Goal: Transaction & Acquisition: Purchase product/service

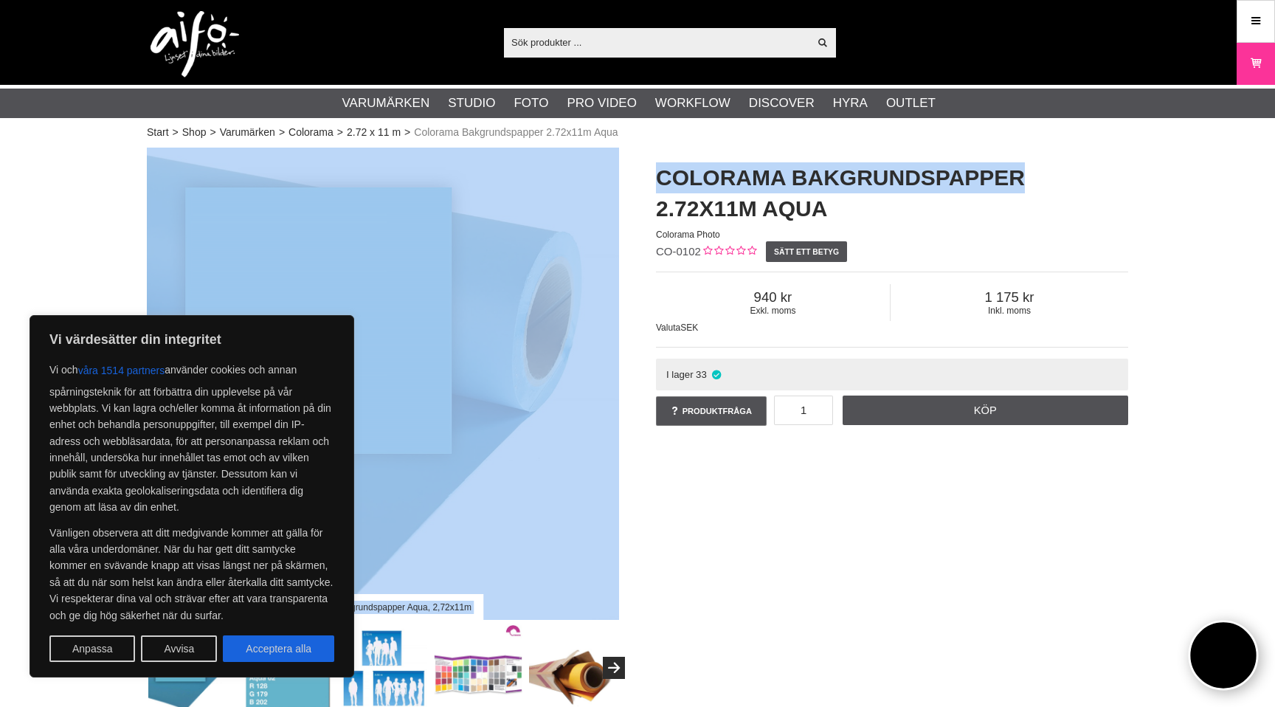
drag, startPoint x: 1036, startPoint y: 174, endPoint x: 624, endPoint y: 166, distance: 411.6
click at [624, 166] on div "Colorama Bakgrundspapper Aqua, 2,72x11m Colorama Bakgrundspapper 2.72x11m Aqua …" at bounding box center [637, 430] width 1018 height 565
copy div "Colorama Bakgrundspapper Aqua, 2,72x11m Colorama Bakgrundspapper"
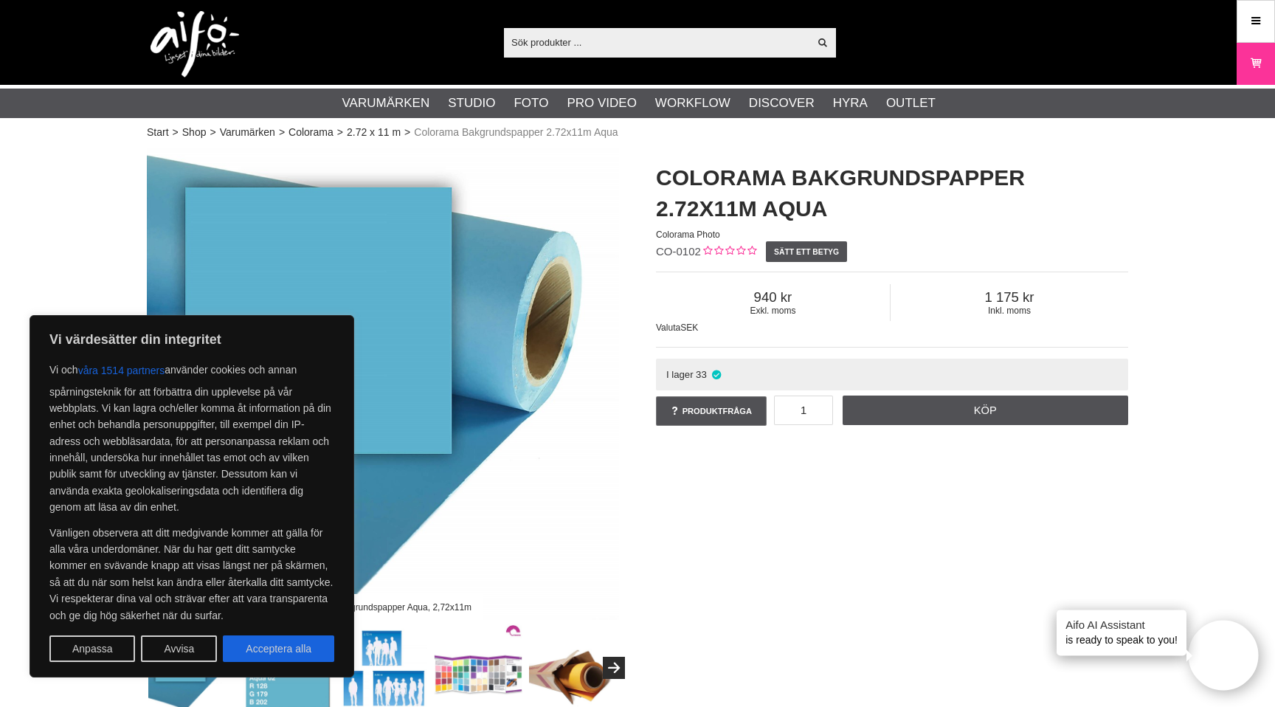
click at [642, 31] on input "text" at bounding box center [656, 42] width 305 height 22
click at [639, 39] on input "text" at bounding box center [656, 42] width 305 height 22
paste input "Colorama Bakgrundspapper Aqua, 2,72x11m Colorama Bakgrundspapper"
type input "Colorama Bakgrundspapper Aqua, 2,72x11m Colorama Bakgrundspapper"
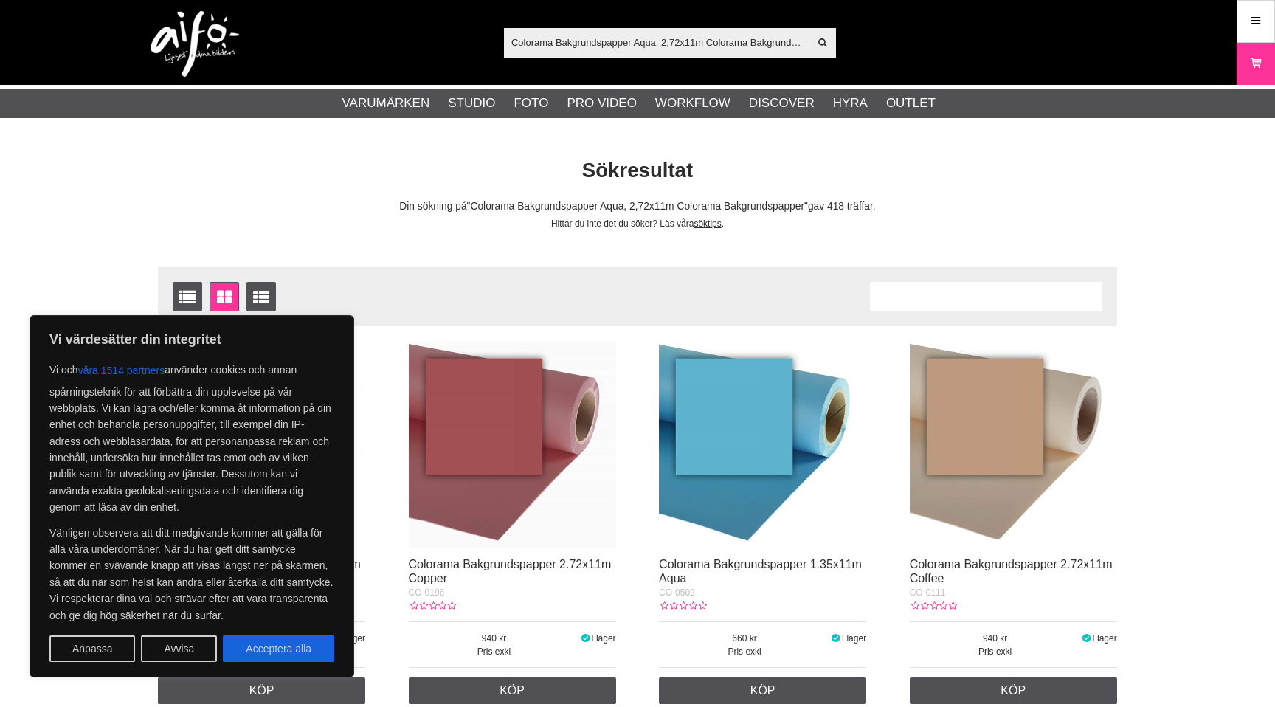
click at [277, 642] on button "Acceptera alla" at bounding box center [278, 648] width 111 height 27
checkbox input "true"
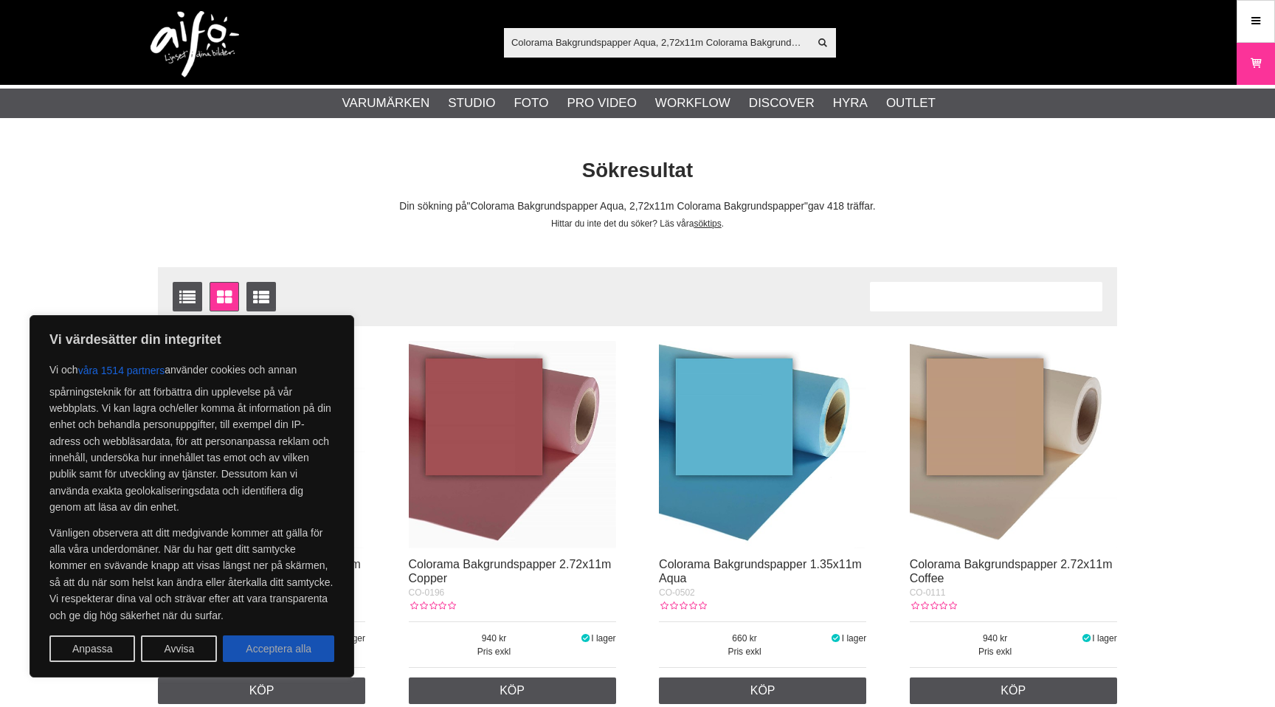
checkbox input "true"
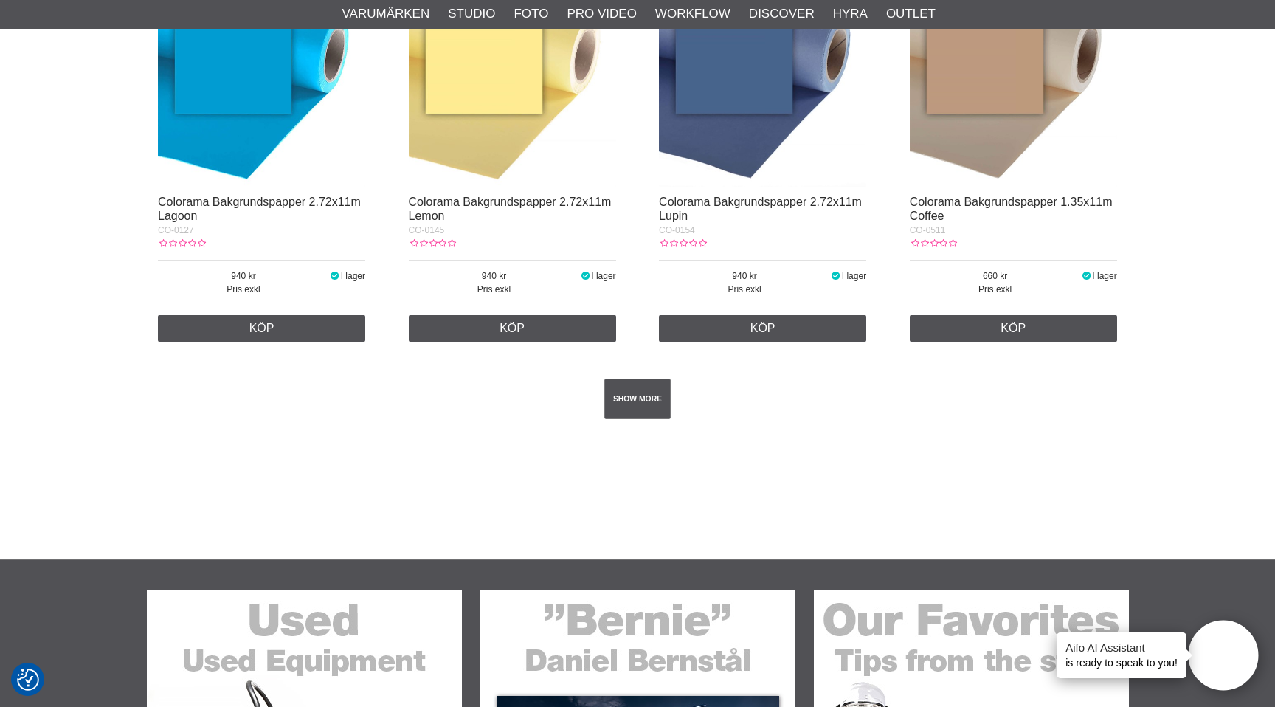
scroll to position [2719, 0]
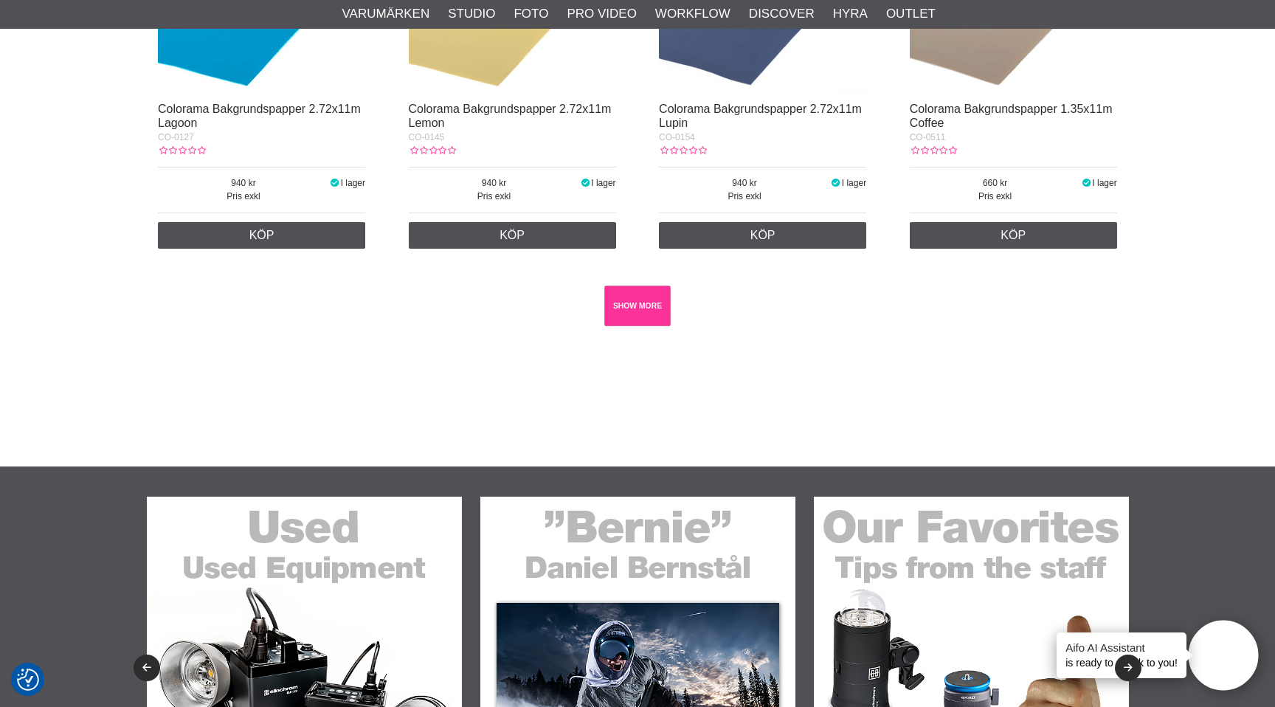
click at [653, 311] on link "SHOW MORE" at bounding box center [637, 305] width 67 height 41
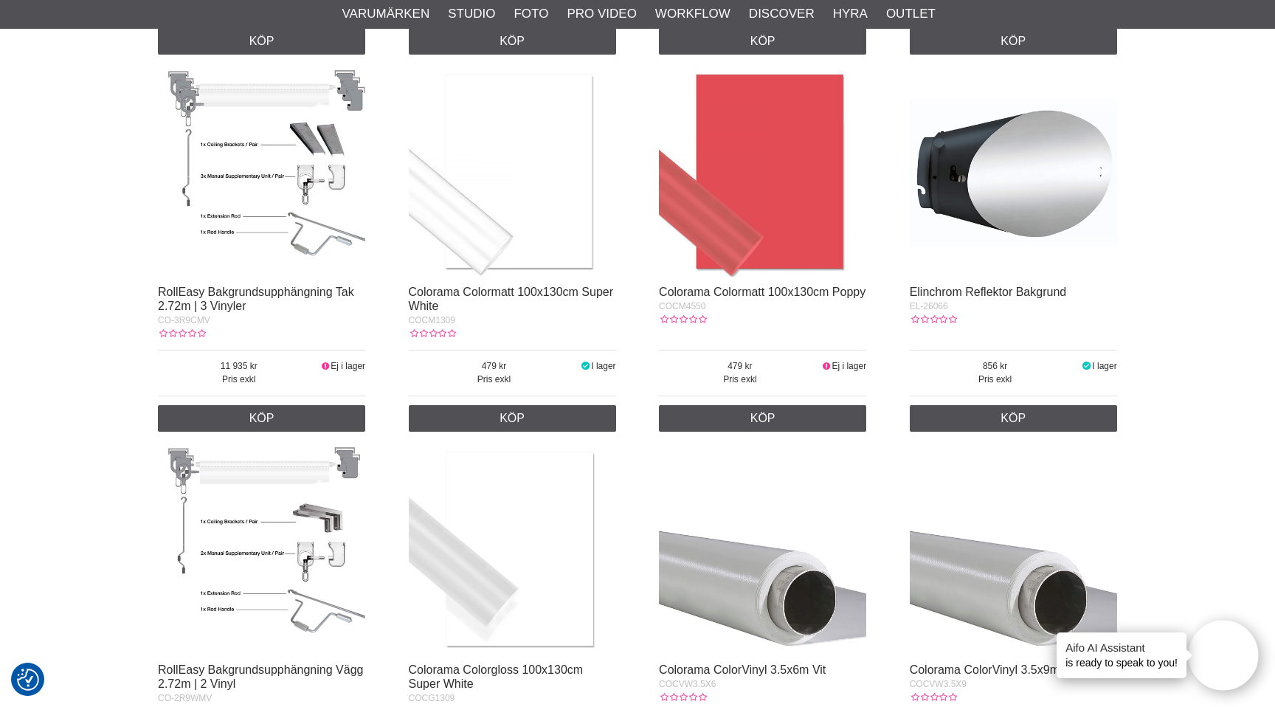
scroll to position [20895, 0]
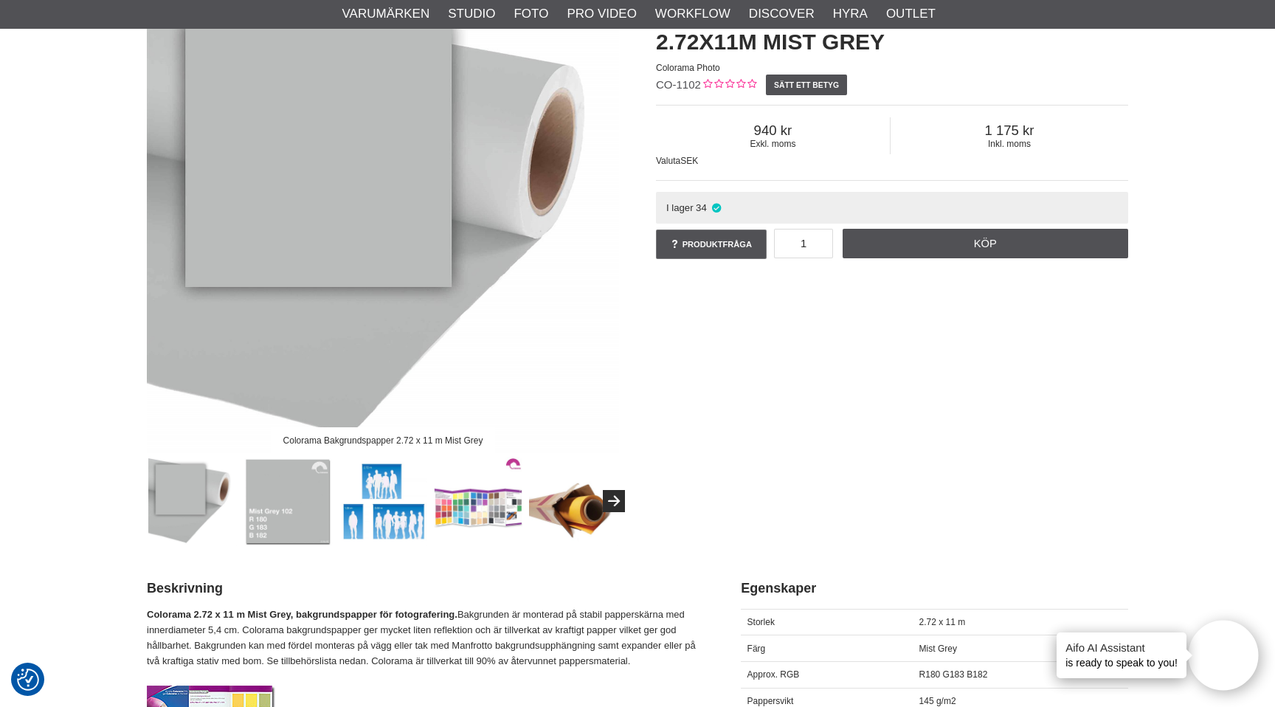
scroll to position [182, 0]
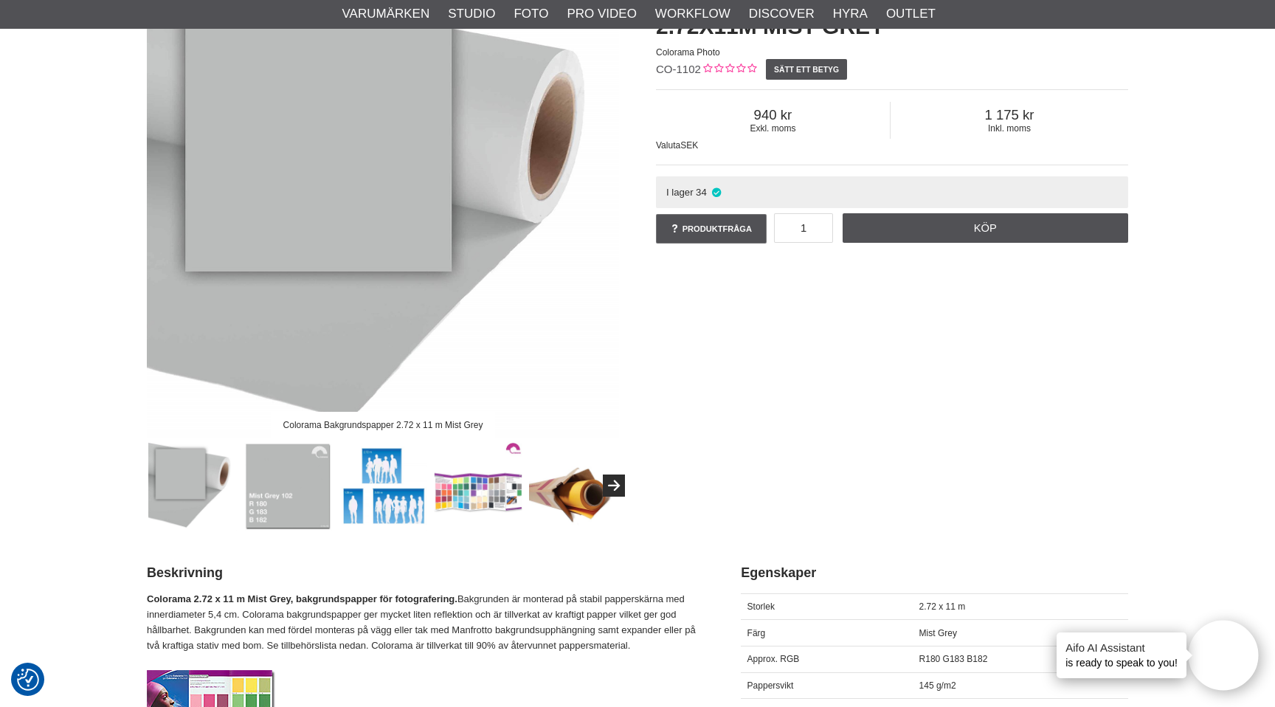
click at [308, 485] on img at bounding box center [287, 485] width 89 height 89
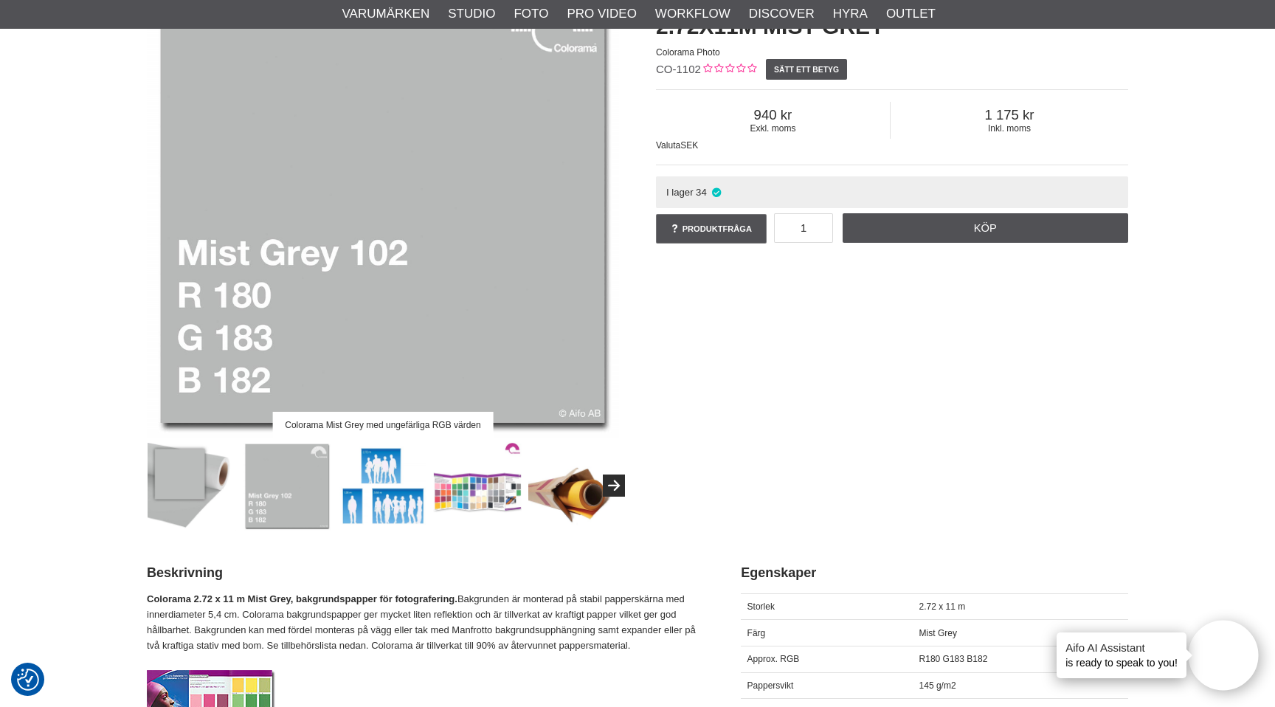
click at [187, 472] on img at bounding box center [192, 485] width 89 height 89
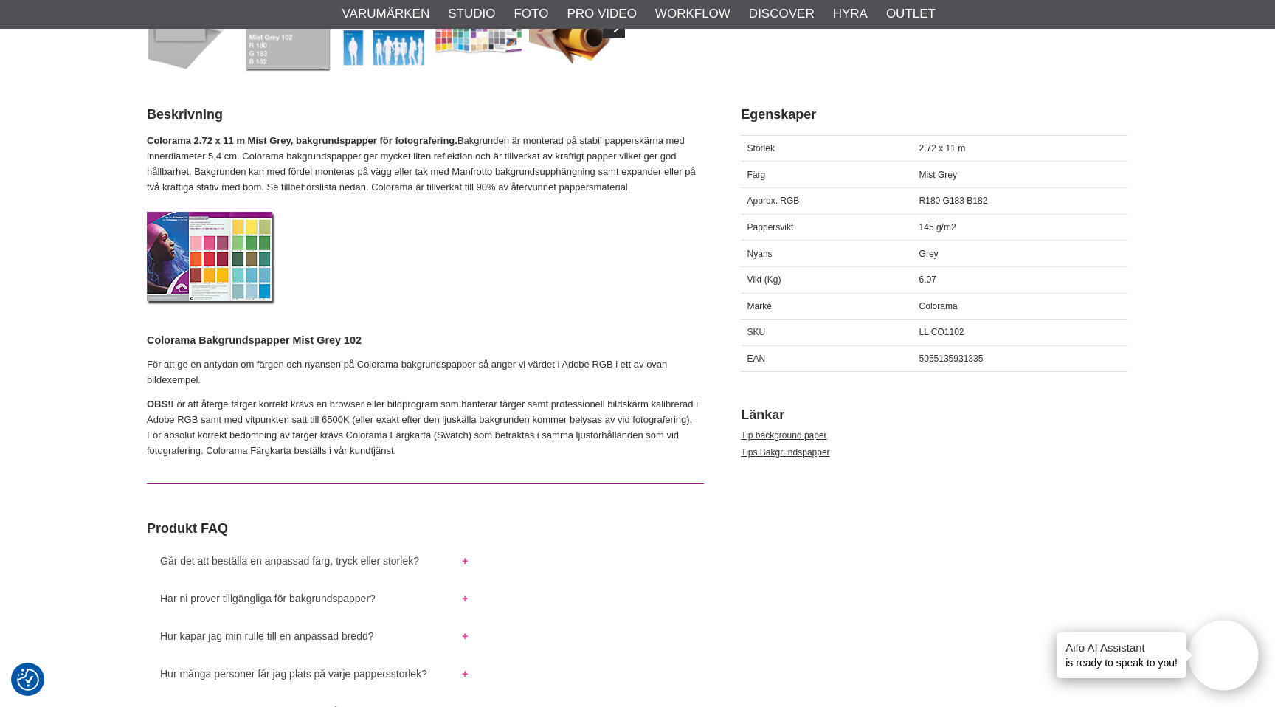
scroll to position [641, 0]
drag, startPoint x: 1013, startPoint y: 197, endPoint x: 904, endPoint y: 193, distance: 109.2
click at [904, 193] on div "Approx. RGB R180 G183 B182" at bounding box center [934, 200] width 387 height 27
click at [942, 193] on div "R180 G183 B182" at bounding box center [1019, 200] width 215 height 27
drag, startPoint x: 998, startPoint y: 193, endPoint x: 920, endPoint y: 197, distance: 78.3
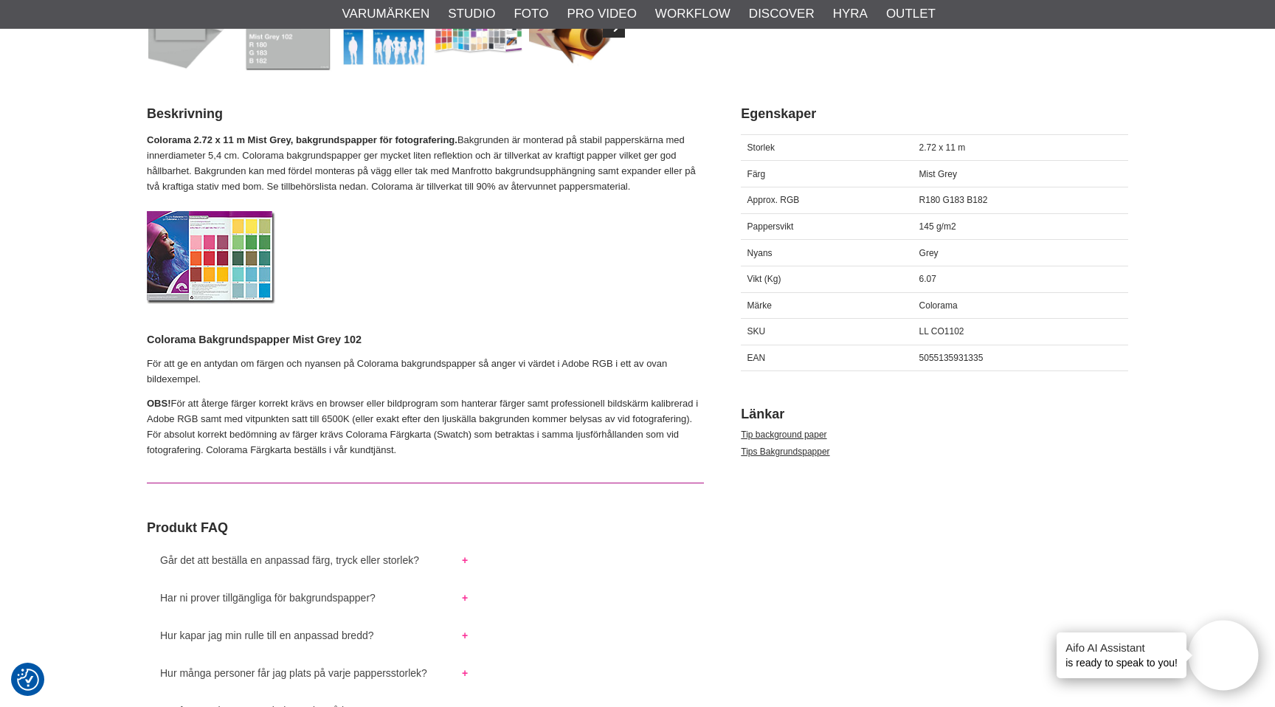
click at [920, 197] on div "R180 G183 B182" at bounding box center [1019, 200] width 215 height 27
drag, startPoint x: 916, startPoint y: 197, endPoint x: 989, endPoint y: 197, distance: 73.0
click at [989, 197] on div "R180 G183 B182" at bounding box center [1019, 200] width 215 height 27
copy span "R180 G183 B182"
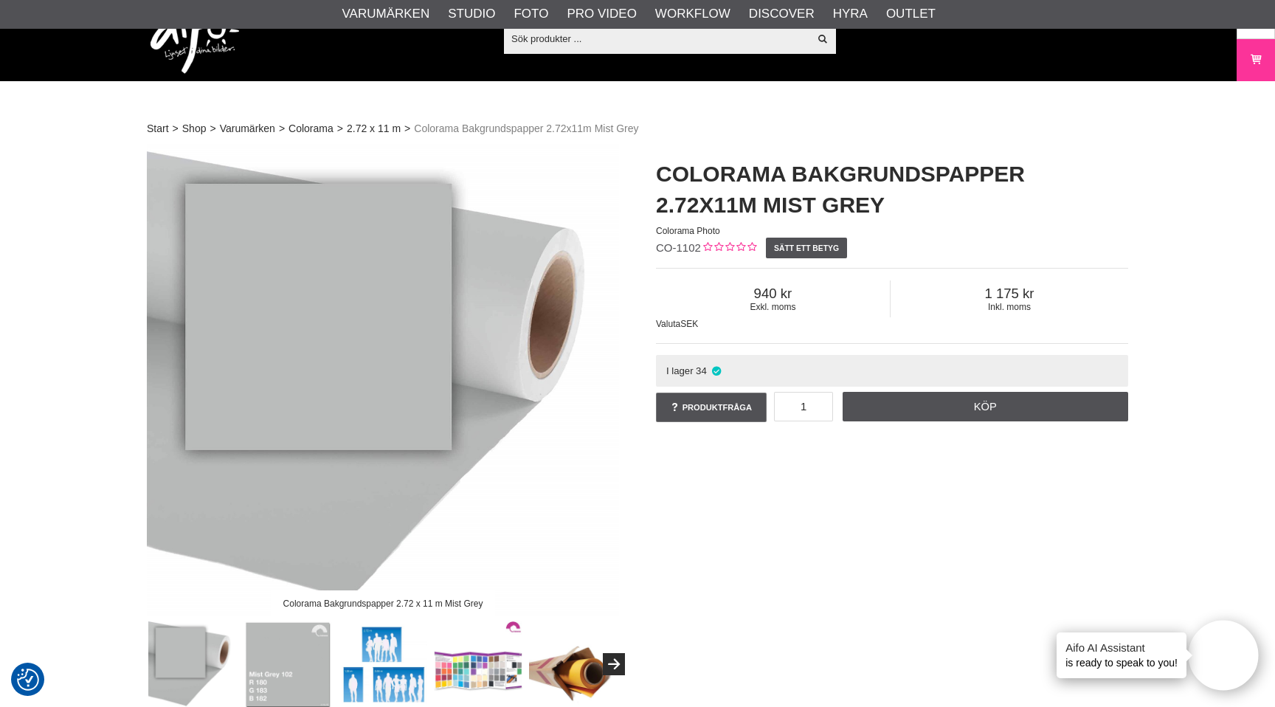
scroll to position [0, 0]
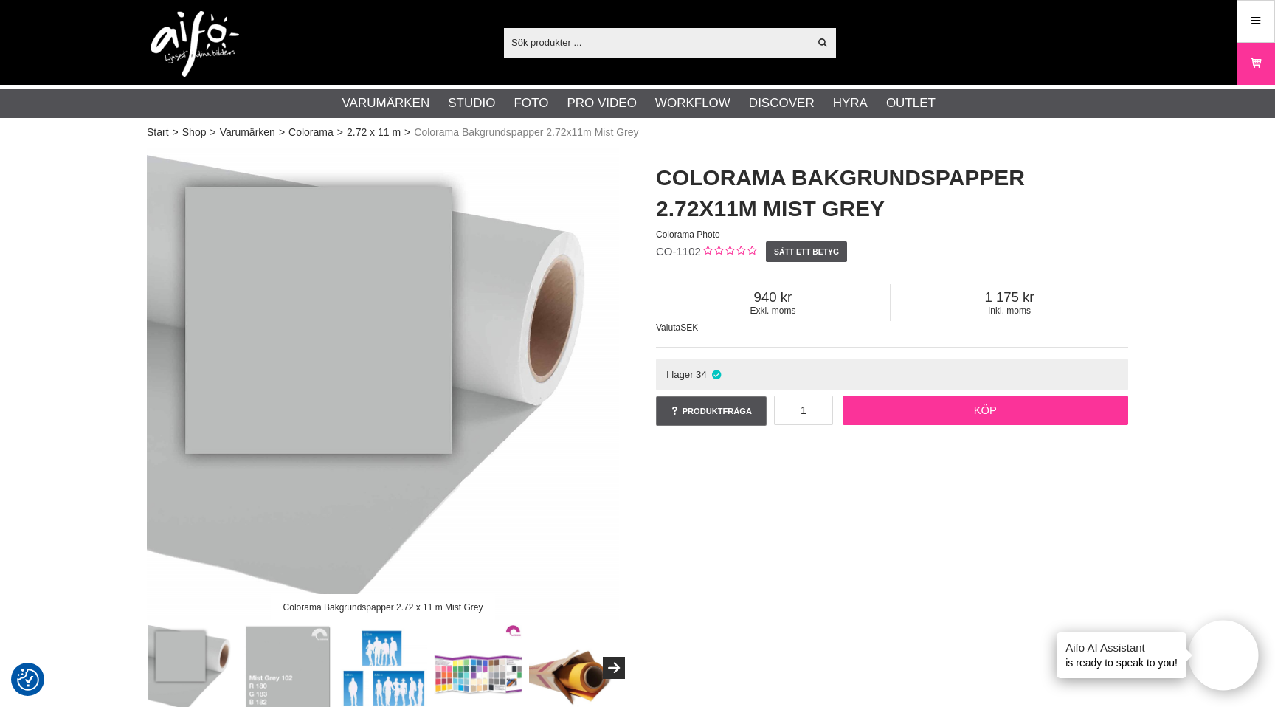
click at [968, 409] on link "Köp" at bounding box center [985, 410] width 286 height 30
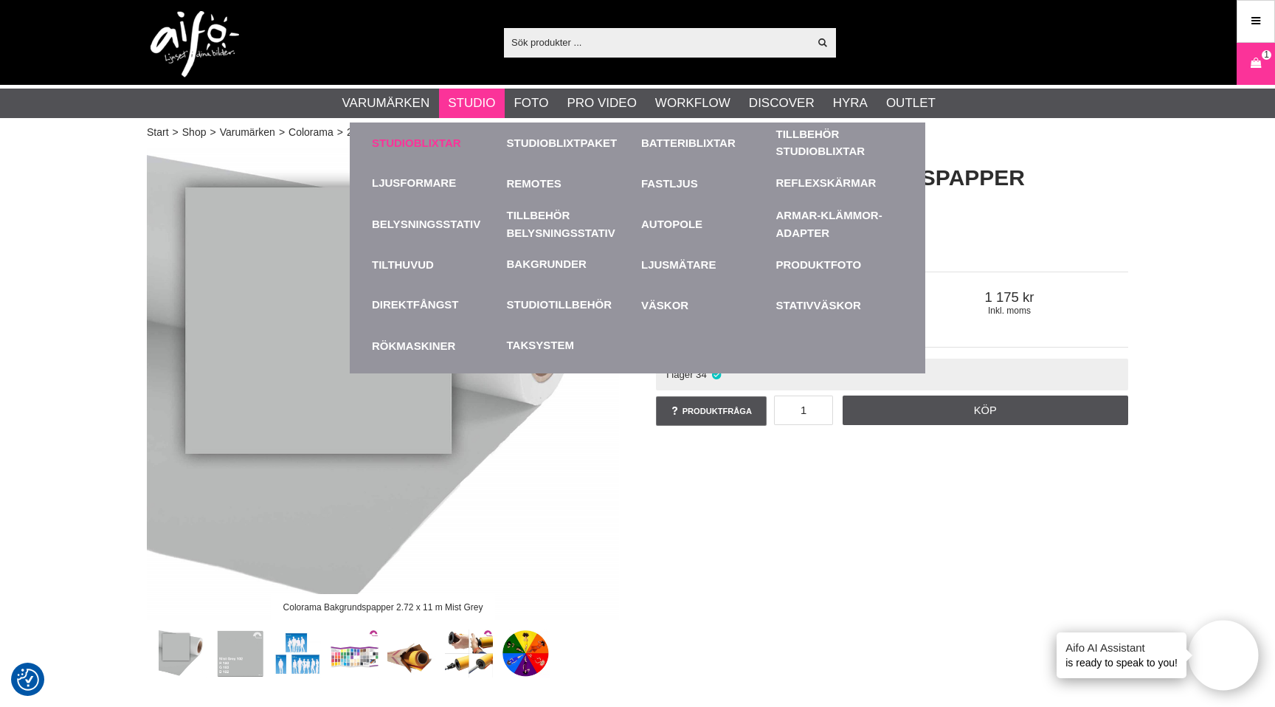
click at [440, 141] on link "Studioblixtar" at bounding box center [436, 142] width 128 height 41
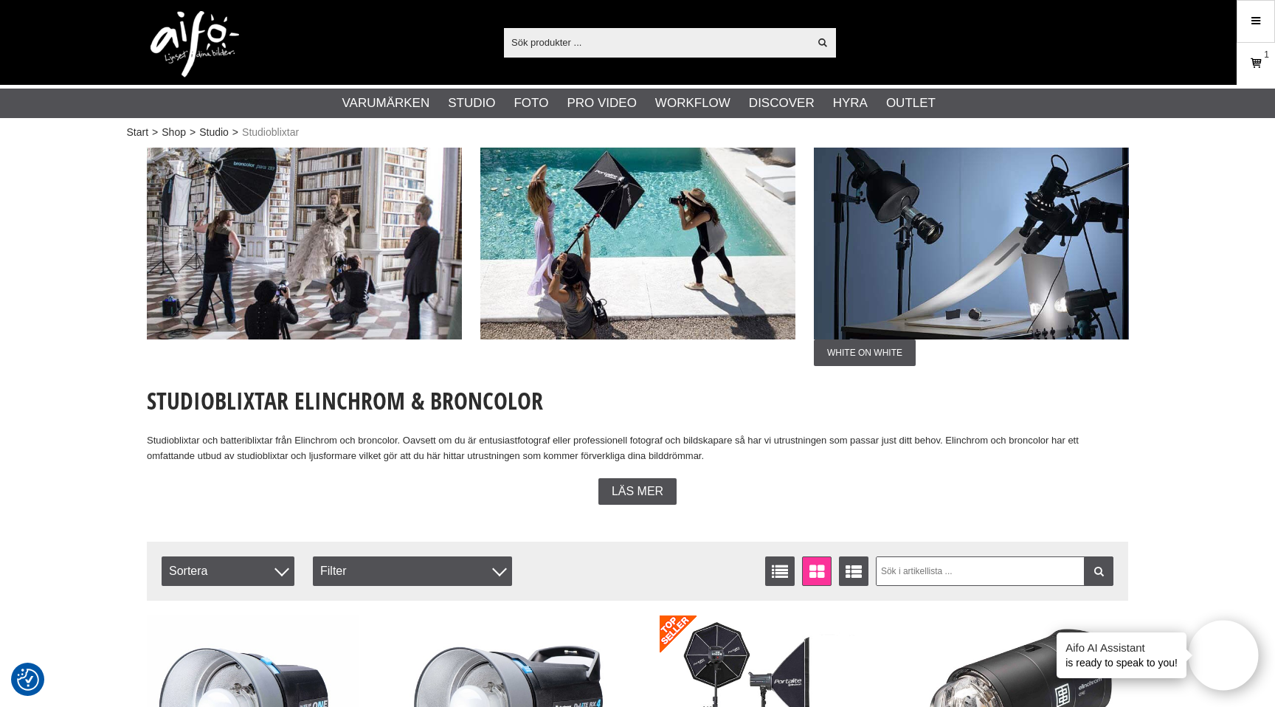
click at [1252, 66] on icon at bounding box center [1255, 63] width 15 height 16
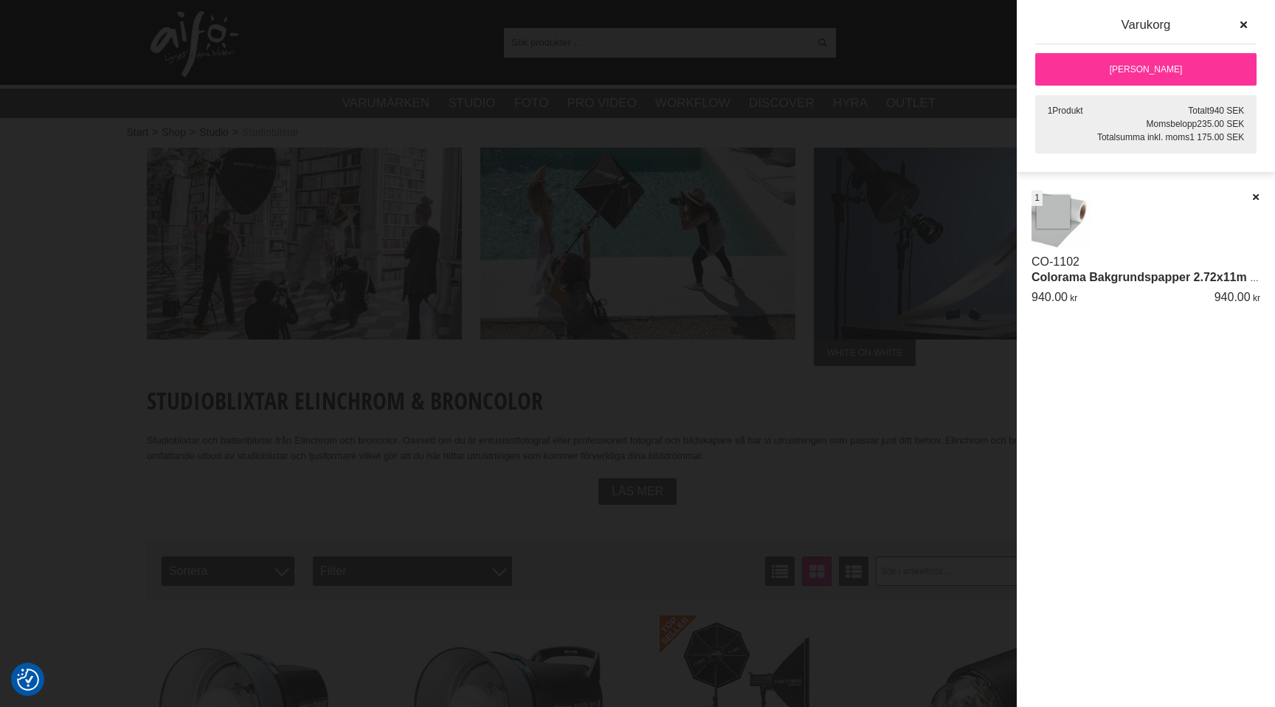
click at [797, 166] on div at bounding box center [637, 353] width 1275 height 707
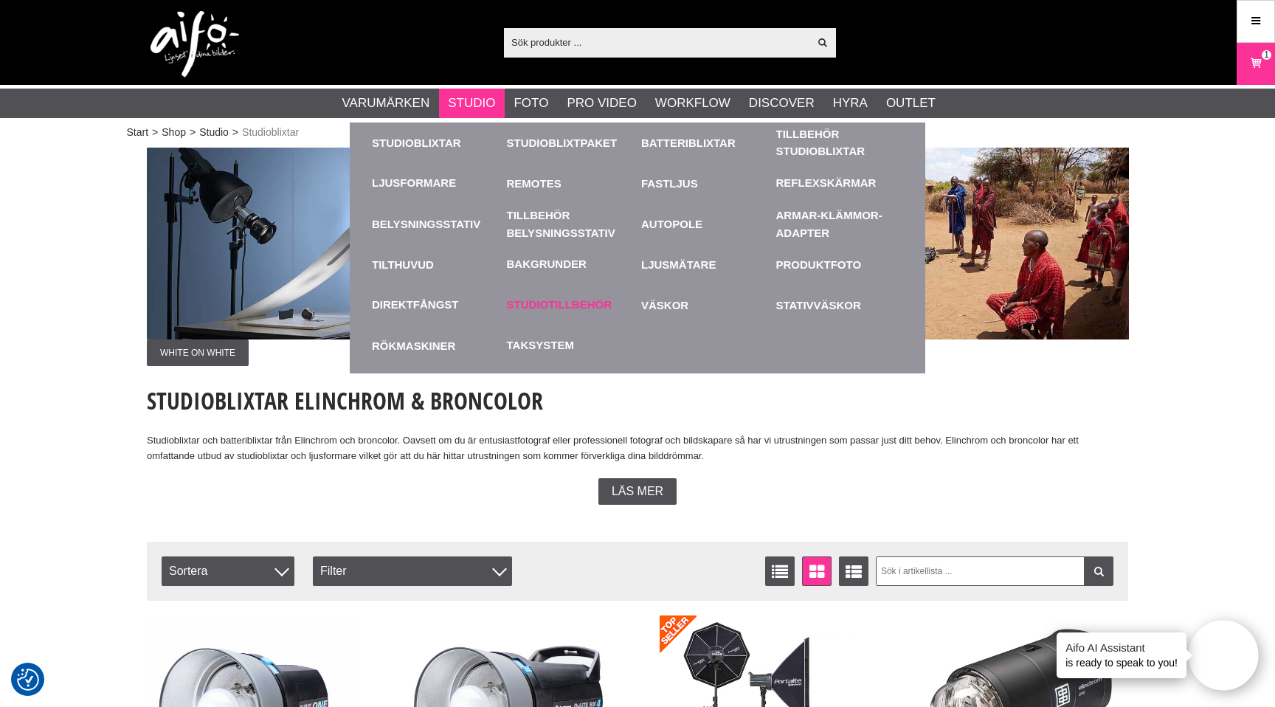
click at [543, 300] on link "Studiotillbehör" at bounding box center [559, 304] width 105 height 17
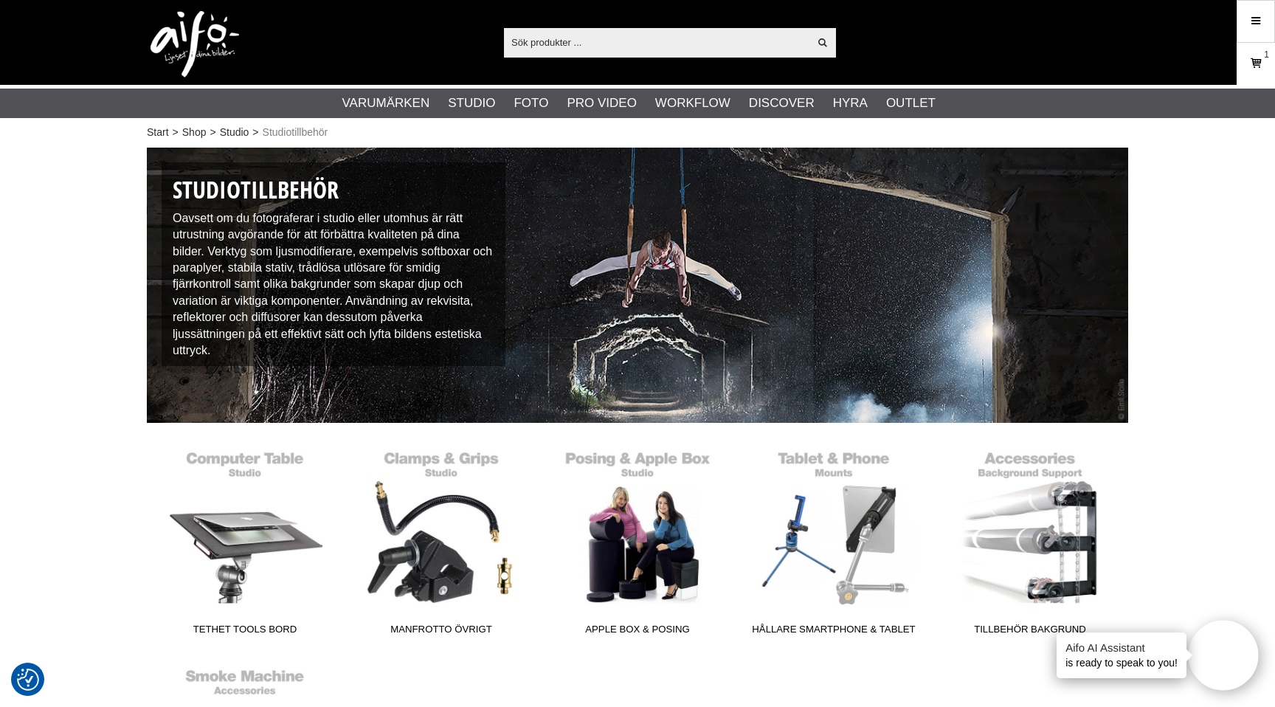
click at [1260, 60] on icon at bounding box center [1255, 63] width 15 height 16
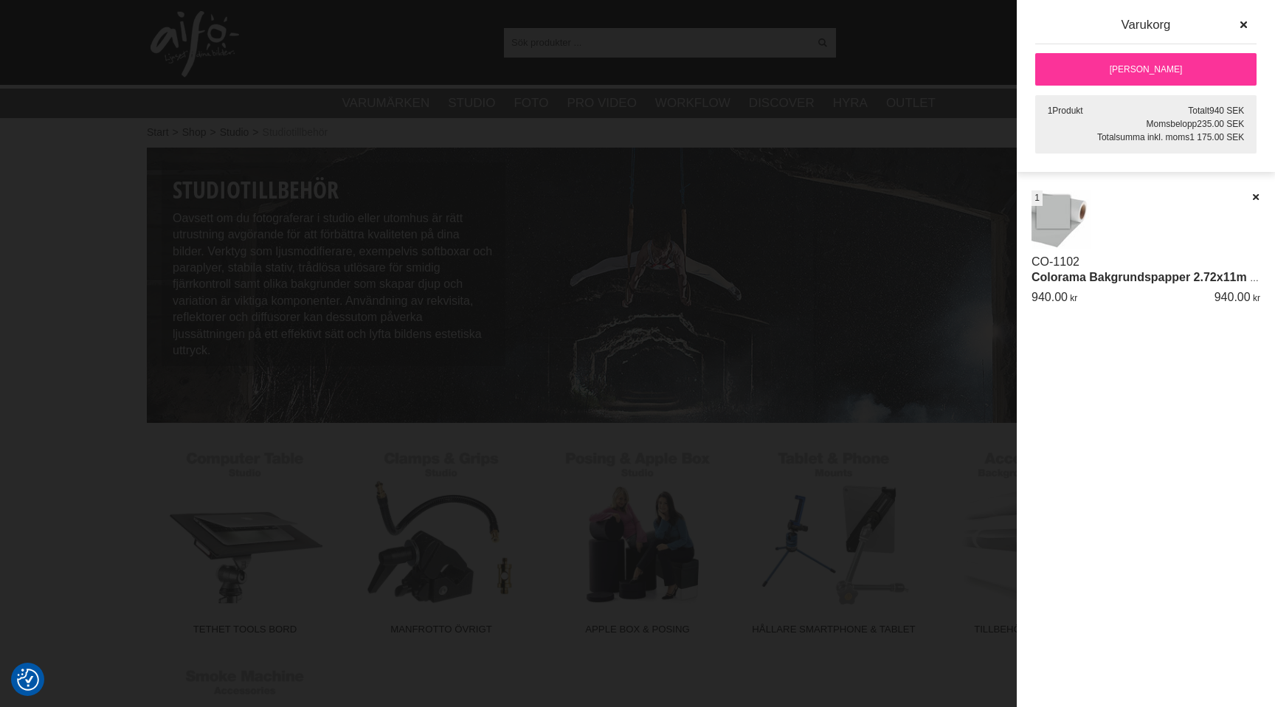
click at [1201, 73] on link "[PERSON_NAME]" at bounding box center [1145, 69] width 221 height 32
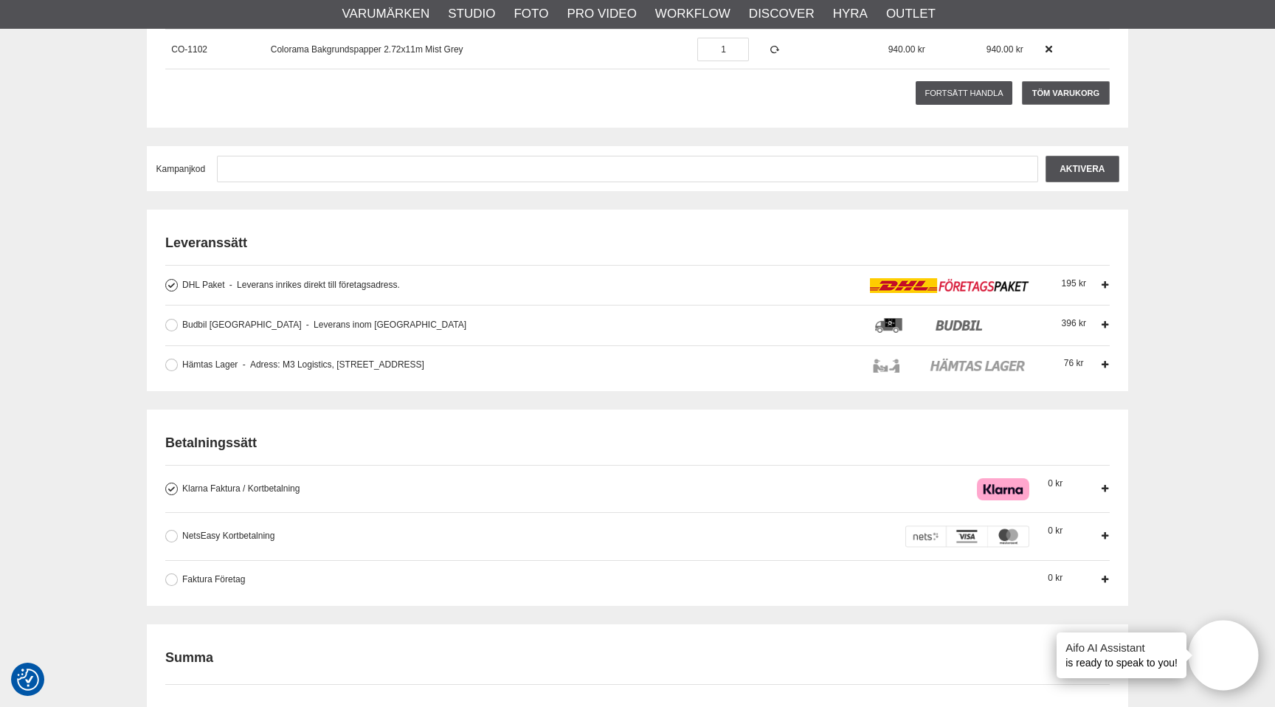
scroll to position [266, 0]
click at [711, 586] on div "Betalningssätt Klarna Faktura / Kortbetalning Med Klarna kan vi erbjuda dig fle…" at bounding box center [637, 506] width 981 height 196
click at [184, 580] on span "Faktura Företag" at bounding box center [213, 577] width 63 height 10
click at [0, 0] on input "Faktura Företag Företag har möjlighet att använda sig av fakturabetalning. Sedv…" at bounding box center [0, 0] width 0 height 0
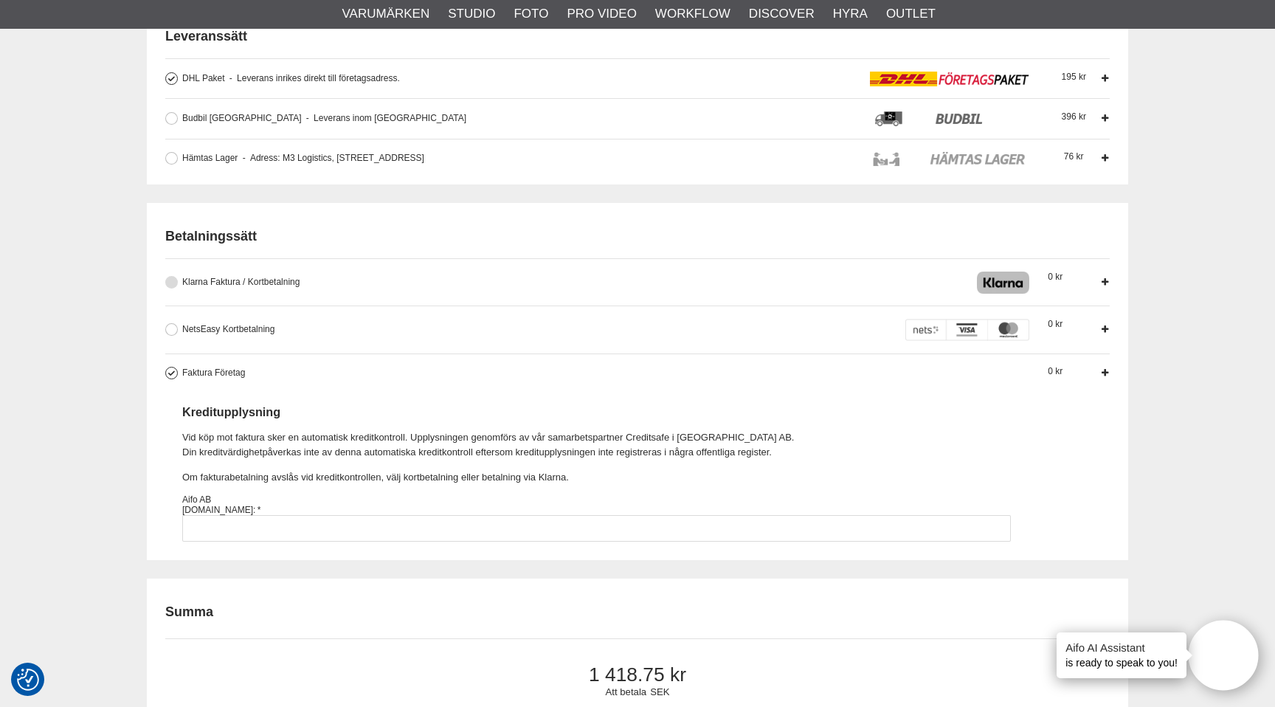
scroll to position [631, 0]
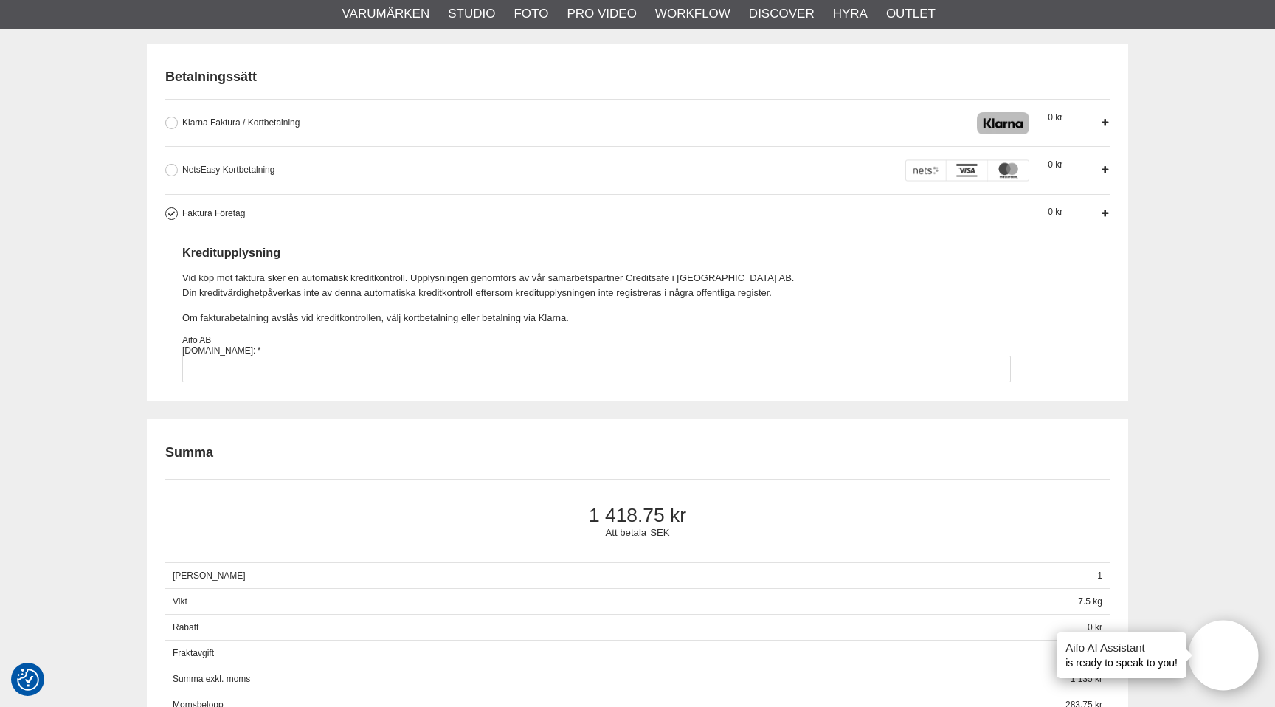
click at [483, 388] on div "Betalningssätt Klarna Faktura / Kortbetalning Med Klarna kan vi erbjuda dig fle…" at bounding box center [637, 222] width 981 height 356
click at [483, 379] on input "Faktura Företag Företag har möjlighet att använda sig av fakturabetalning. Sedv…" at bounding box center [596, 369] width 828 height 27
type input "559162-1619"
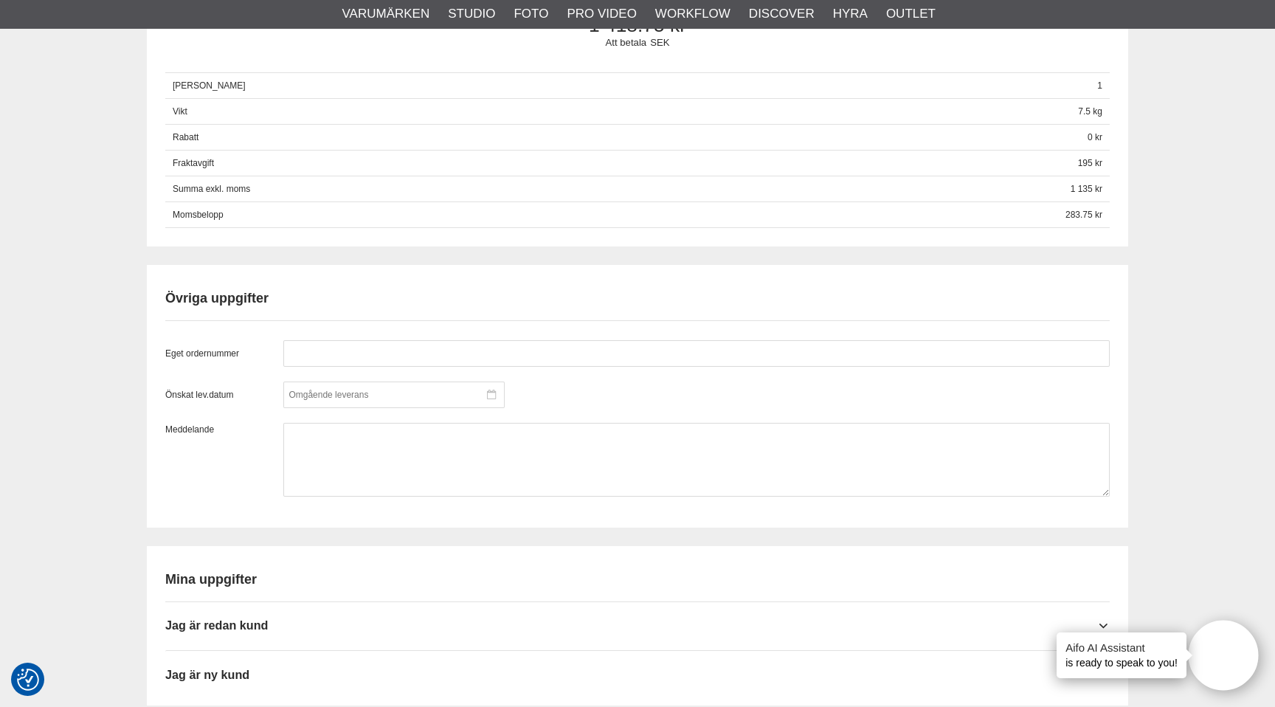
click at [407, 388] on div at bounding box center [393, 394] width 221 height 27
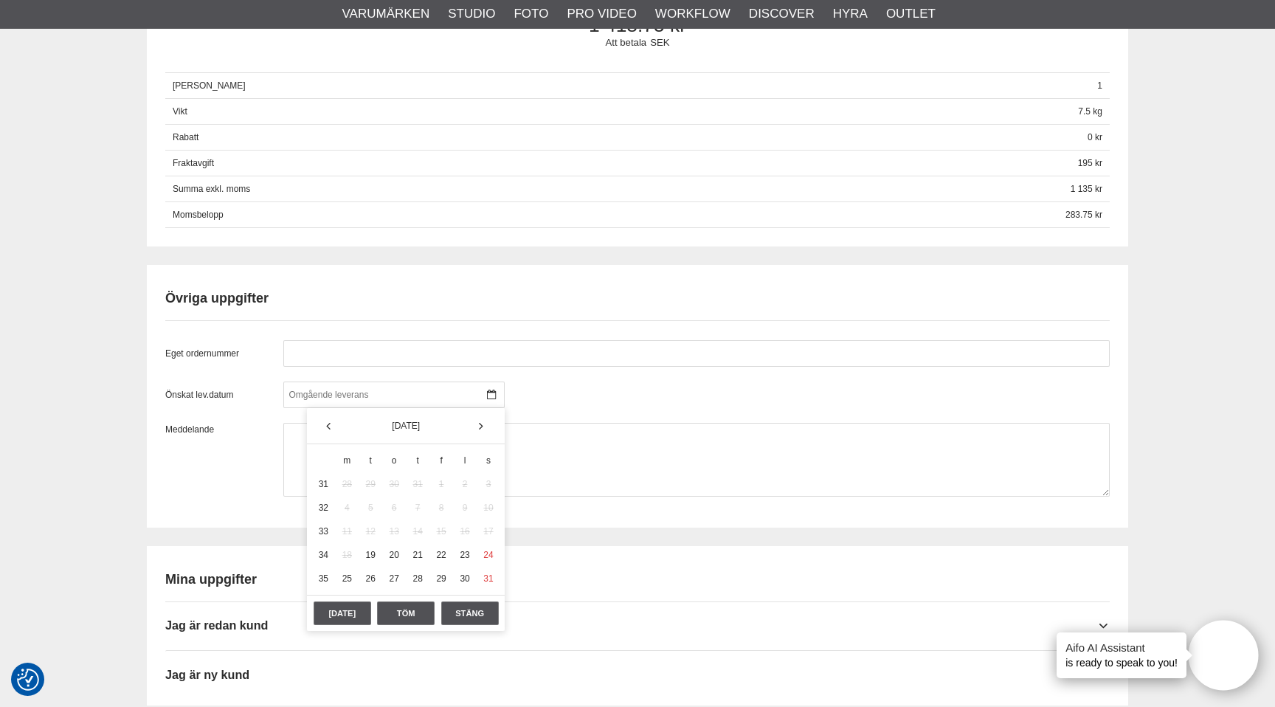
click at [420, 369] on div "Eget ordernummer Önskat lev.datum Meddelande" at bounding box center [637, 418] width 944 height 156
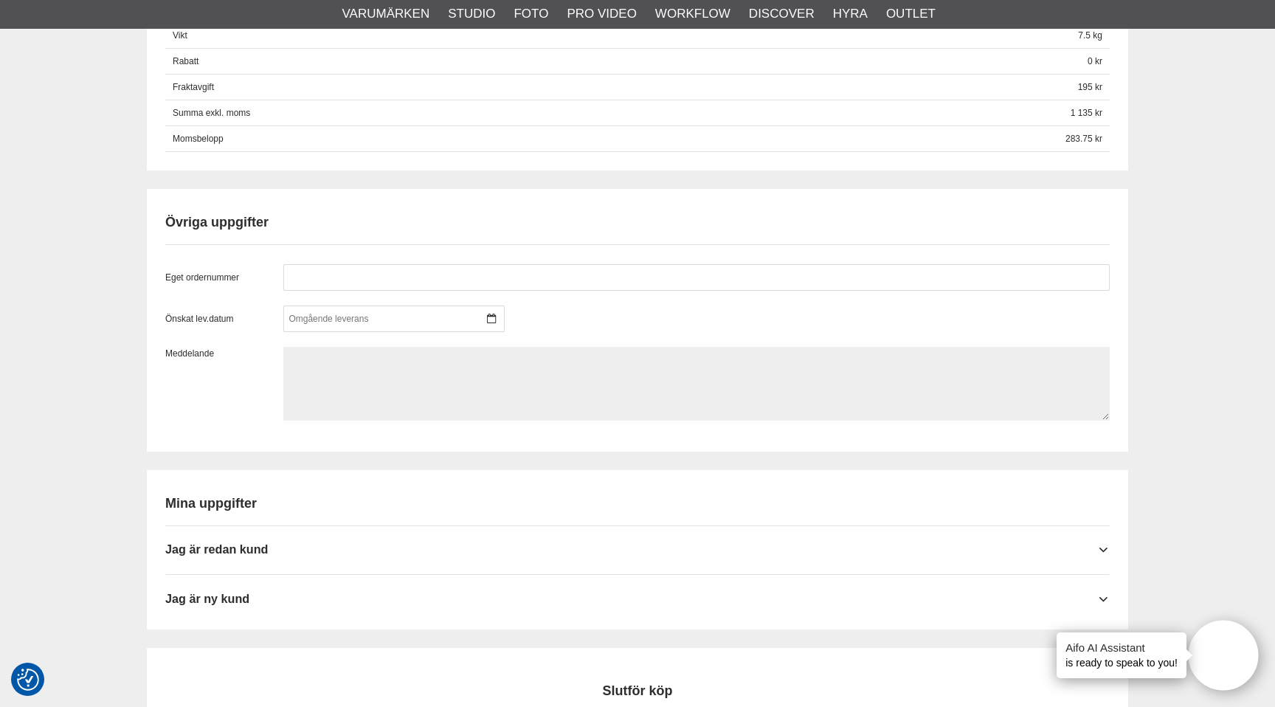
click at [420, 369] on textarea at bounding box center [696, 384] width 826 height 74
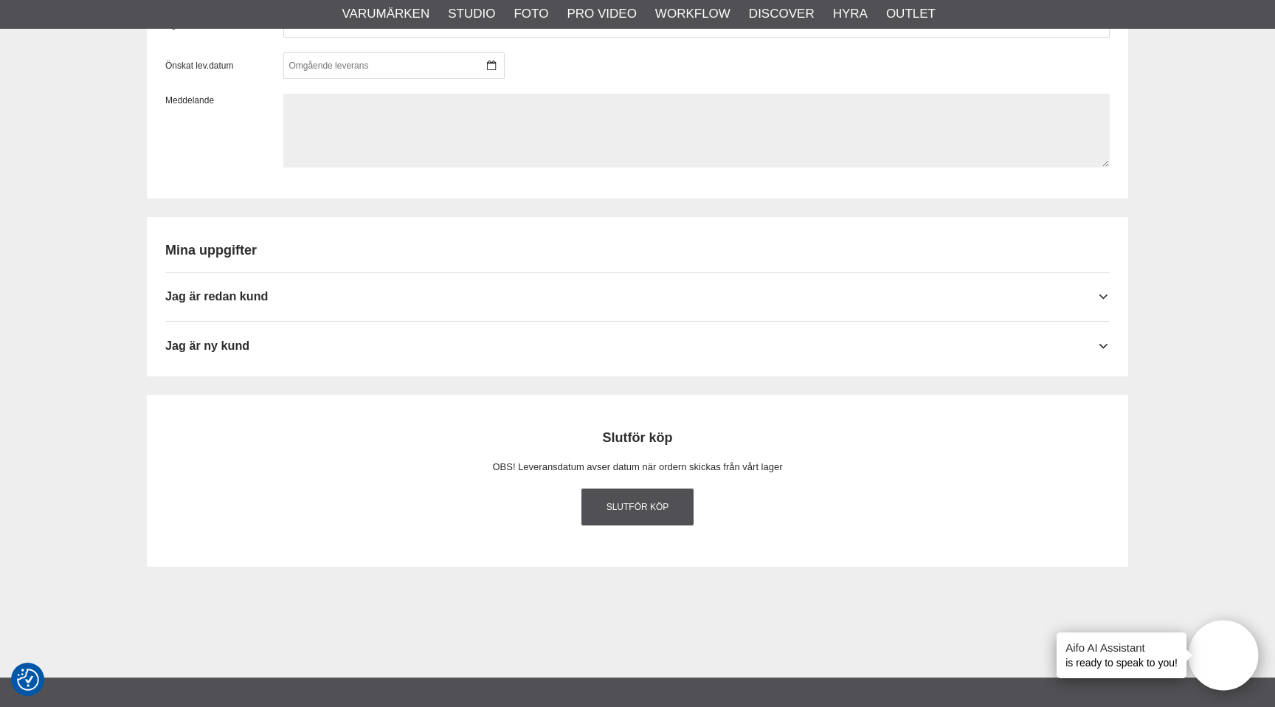
scroll to position [1449, 0]
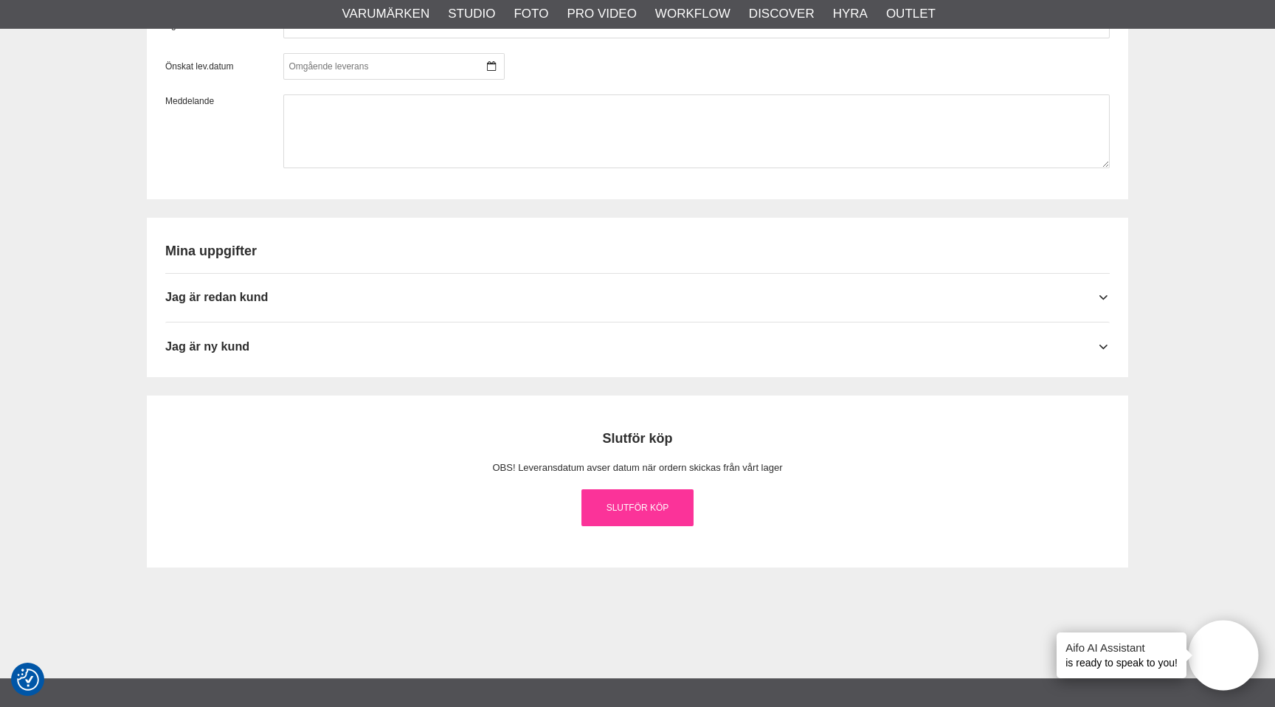
click at [672, 507] on link "Slutför köp" at bounding box center [637, 507] width 112 height 37
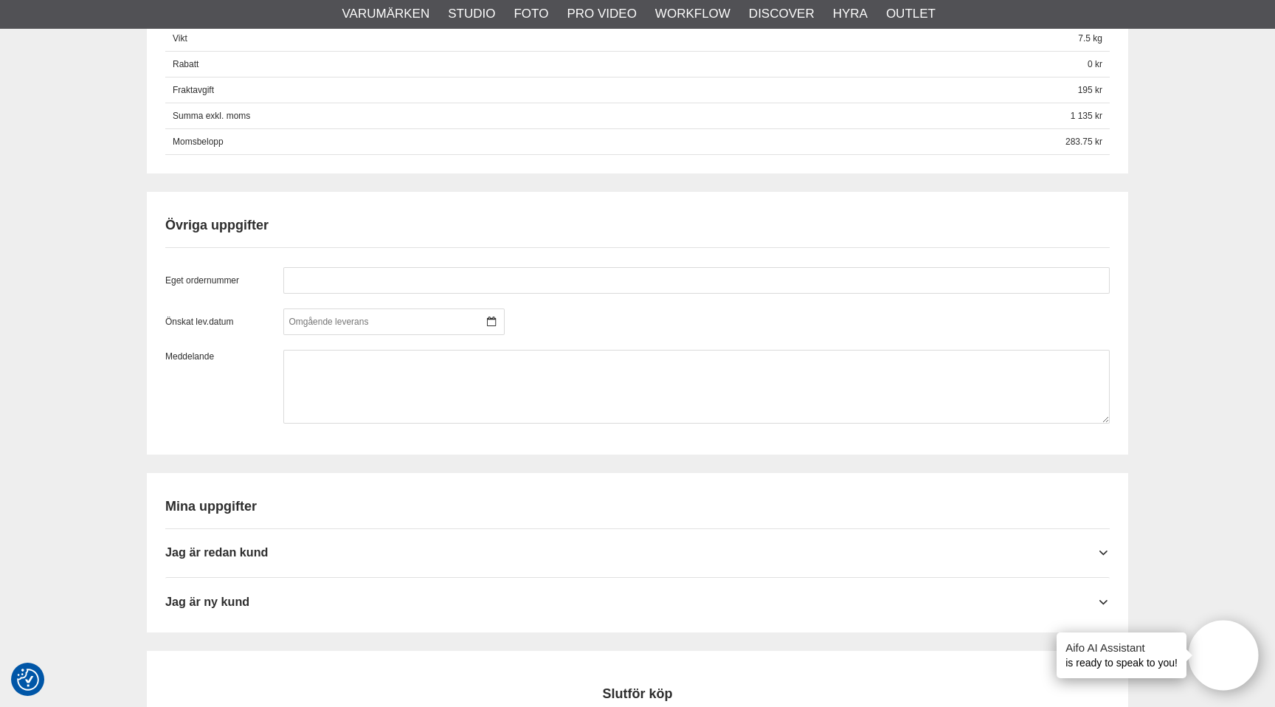
scroll to position [1249, 0]
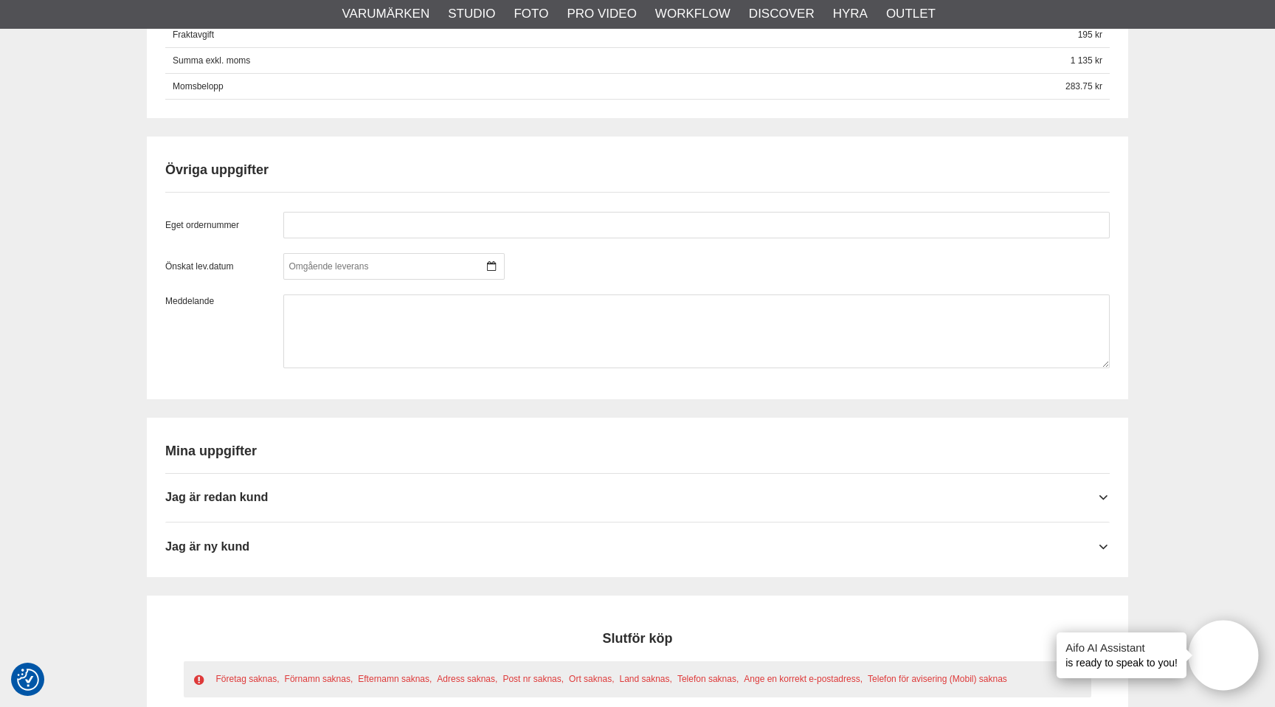
click at [386, 438] on div "Mina uppgifter Jag är ny kund Fyll i organisationsnummer och klicka på hämta up…" at bounding box center [637, 492] width 944 height 132
click at [332, 540] on div "Jag är ny kund" at bounding box center [637, 540] width 944 height 36
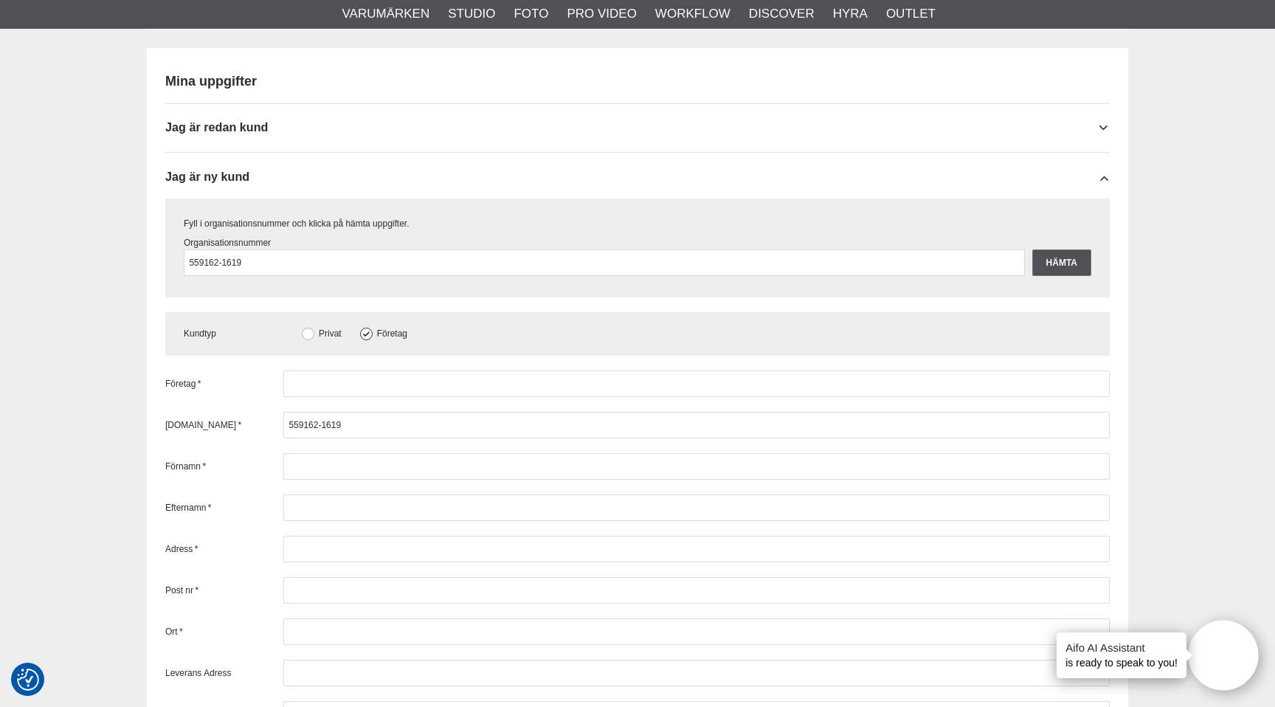
scroll to position [1619, 0]
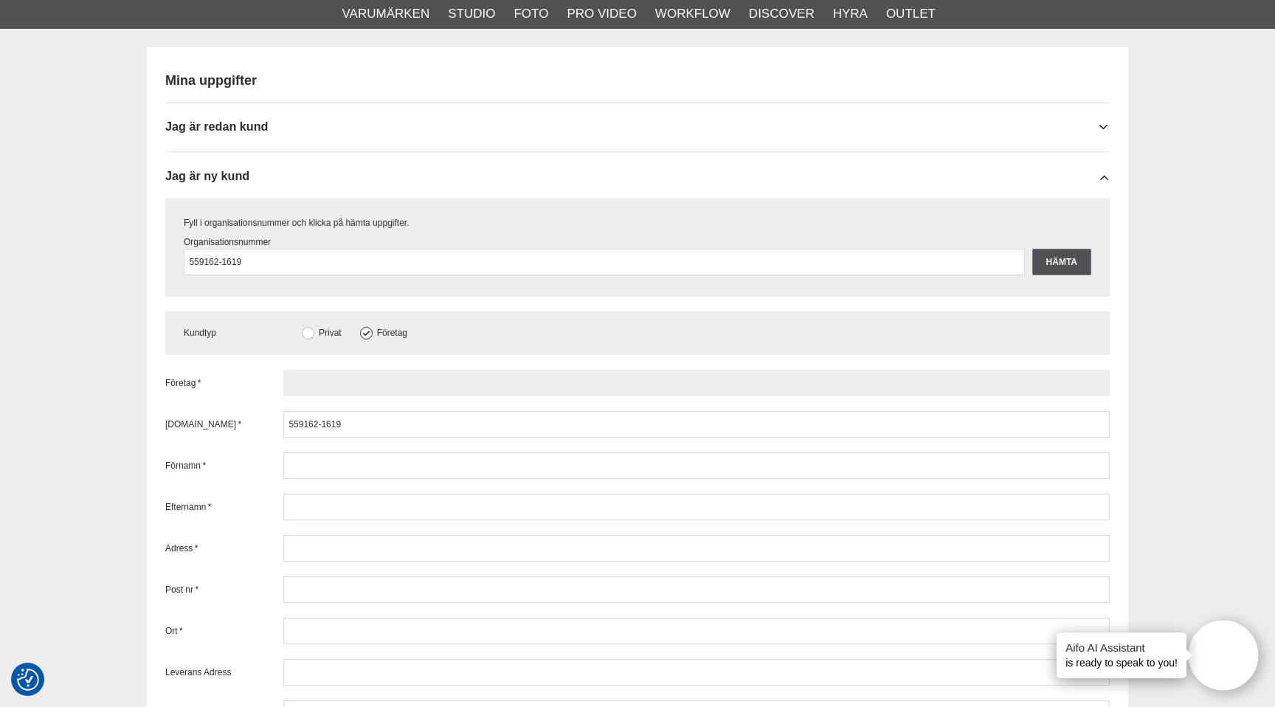
click at [361, 389] on input "text" at bounding box center [696, 383] width 826 height 27
type input "Treya Company AB"
type input "Kajsa"
type input "Him-Jensen"
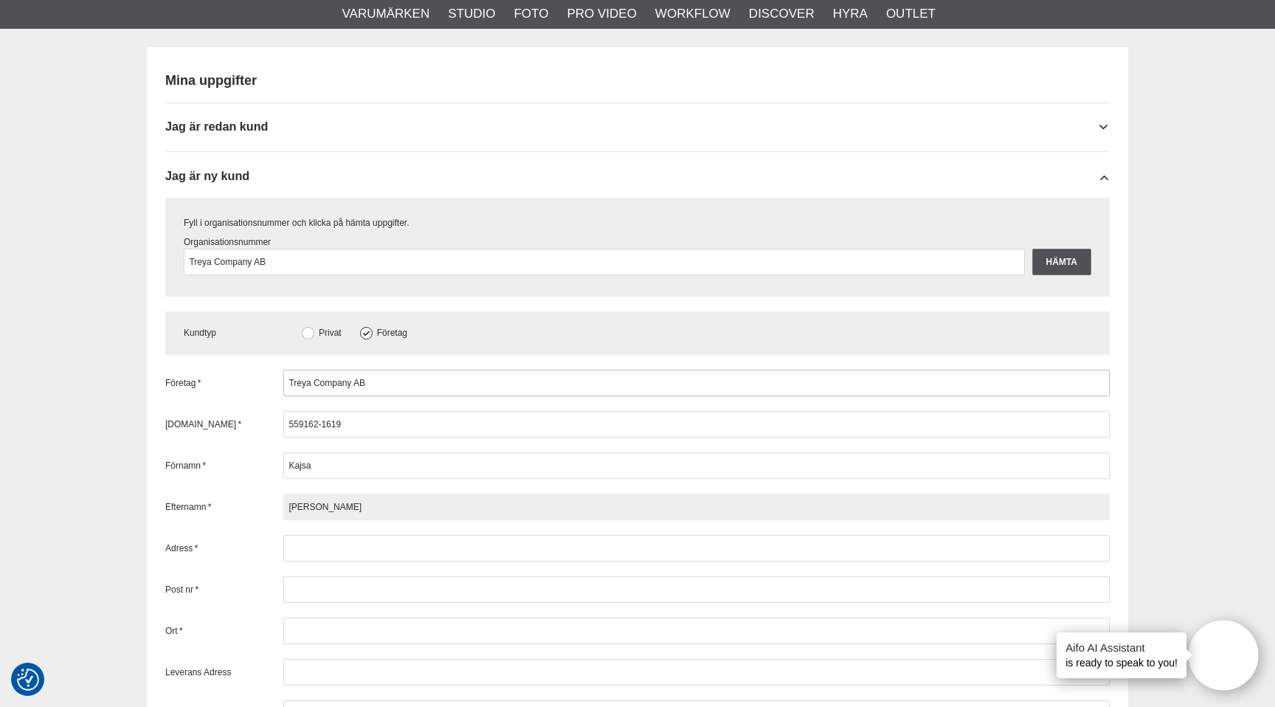
type input "Myntvägen 23A"
type input "19340"
type input "Sigtuna"
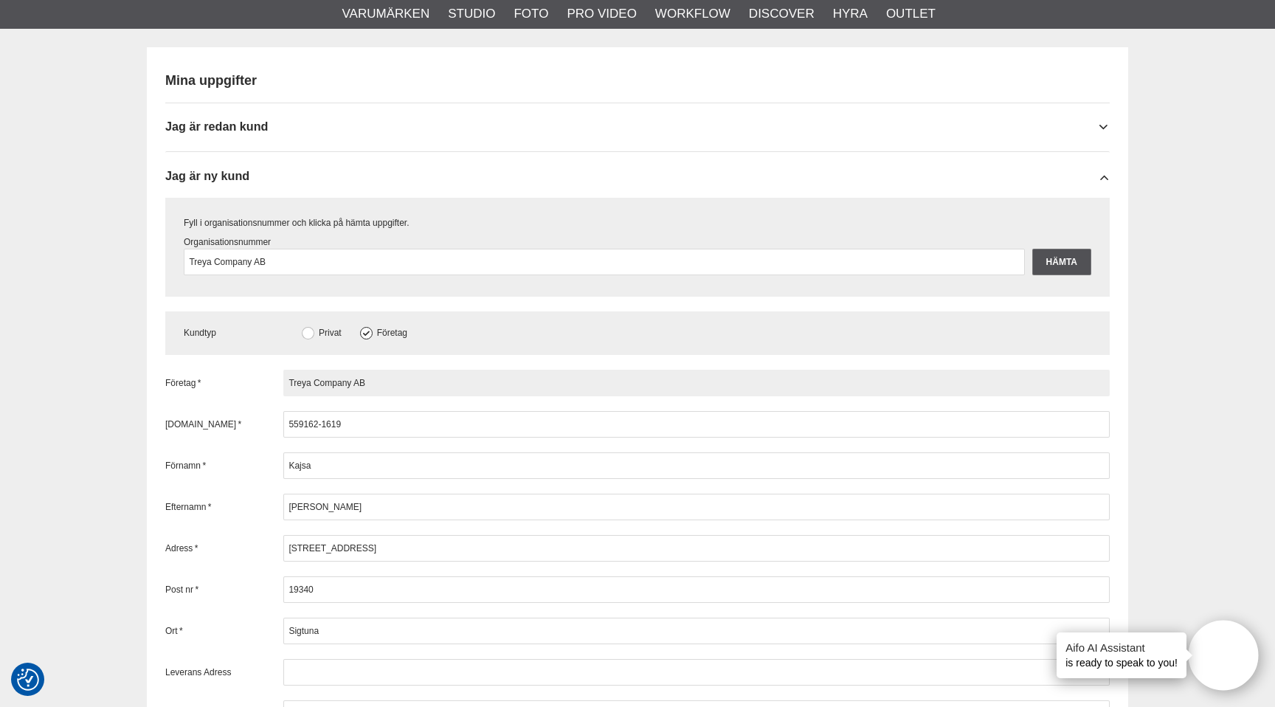
type input "Treya Company AB"
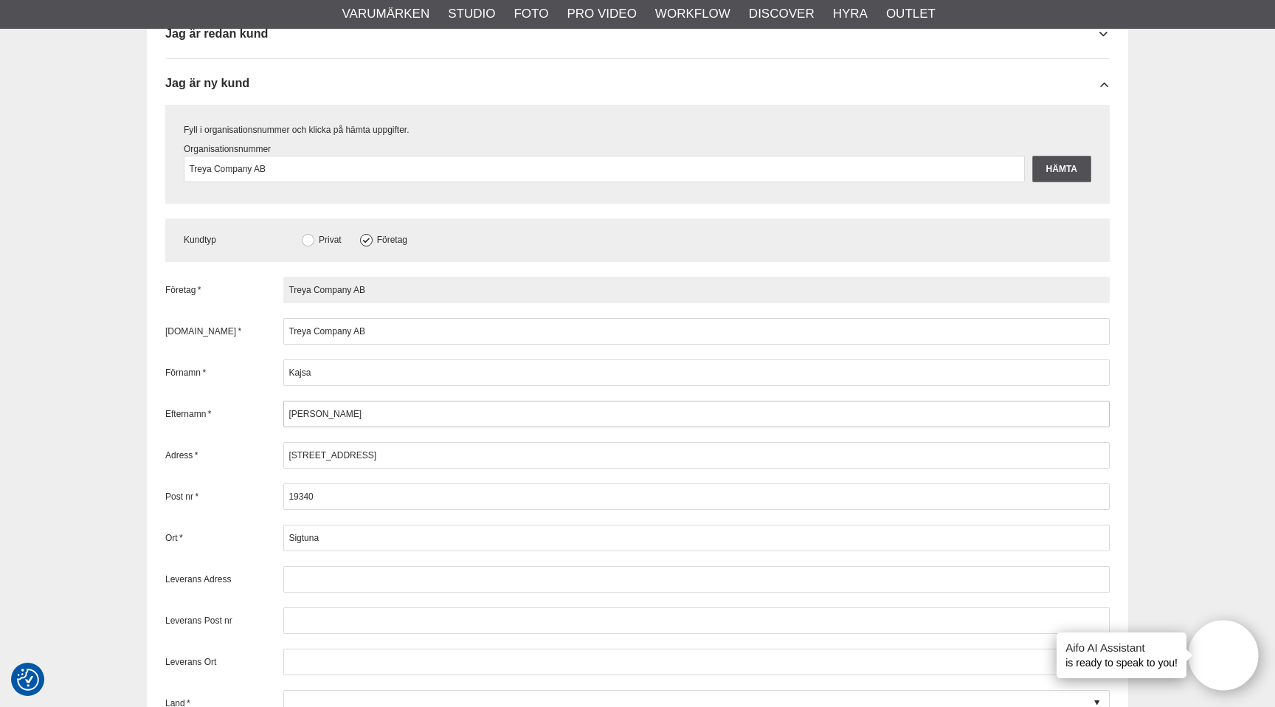
scroll to position [1735, 0]
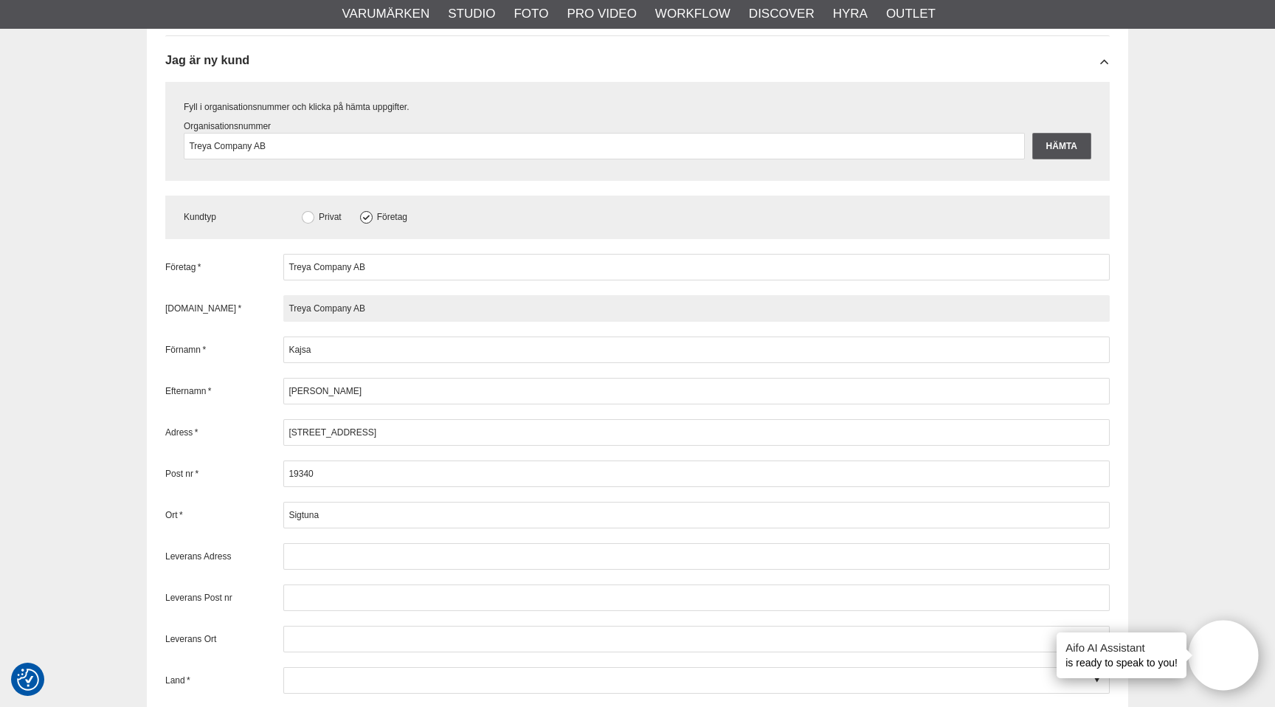
drag, startPoint x: 389, startPoint y: 311, endPoint x: 183, endPoint y: 280, distance: 208.2
click at [183, 280] on div "Företag * Treya Company AB Org.nr * Treya Company AB Förnamn * Kajsa Efternamn …" at bounding box center [637, 556] width 944 height 605
type input "6"
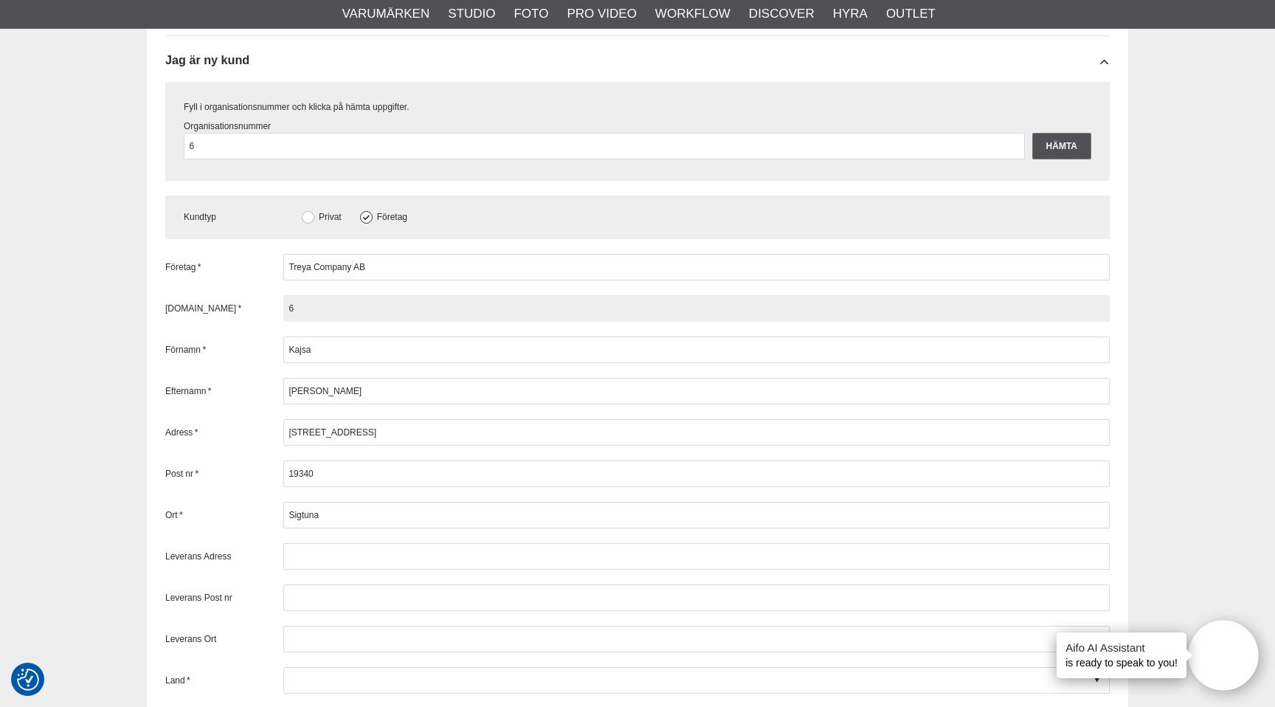
type input "66"
type input "661"
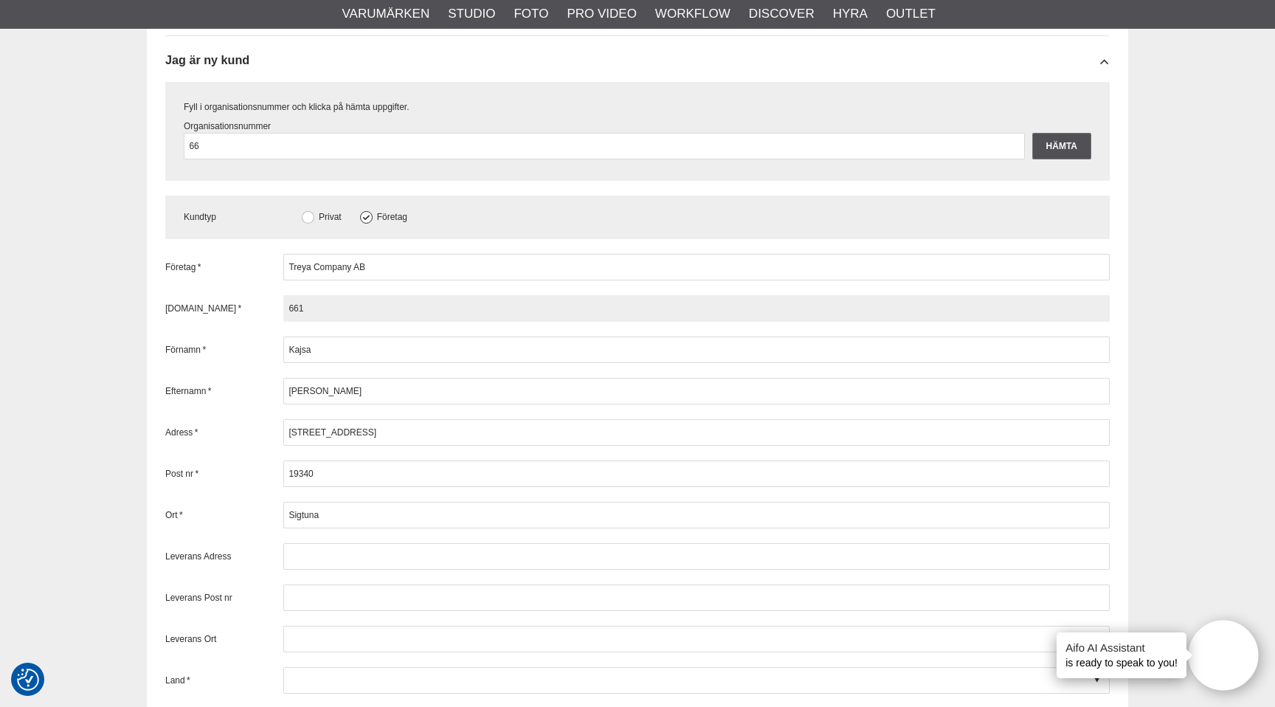
type input "661"
type input "66"
type input "669"
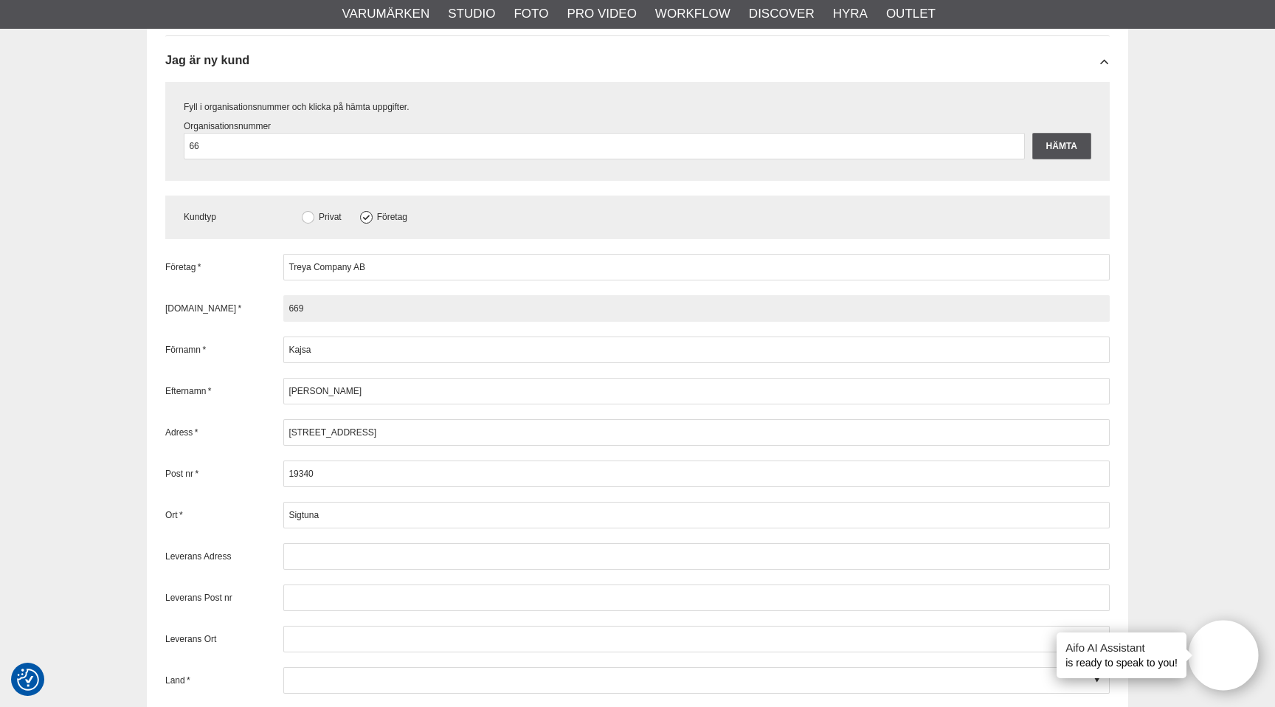
type input "669"
type input "6691"
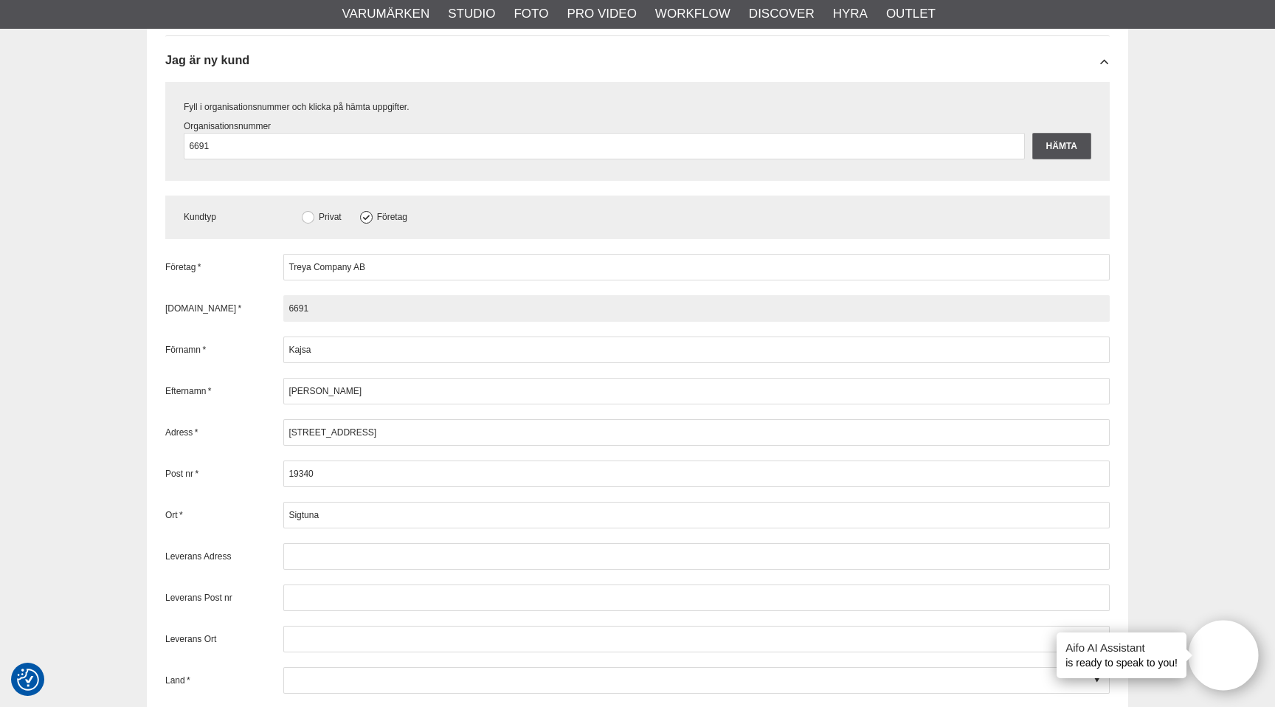
type input "669"
type input "66"
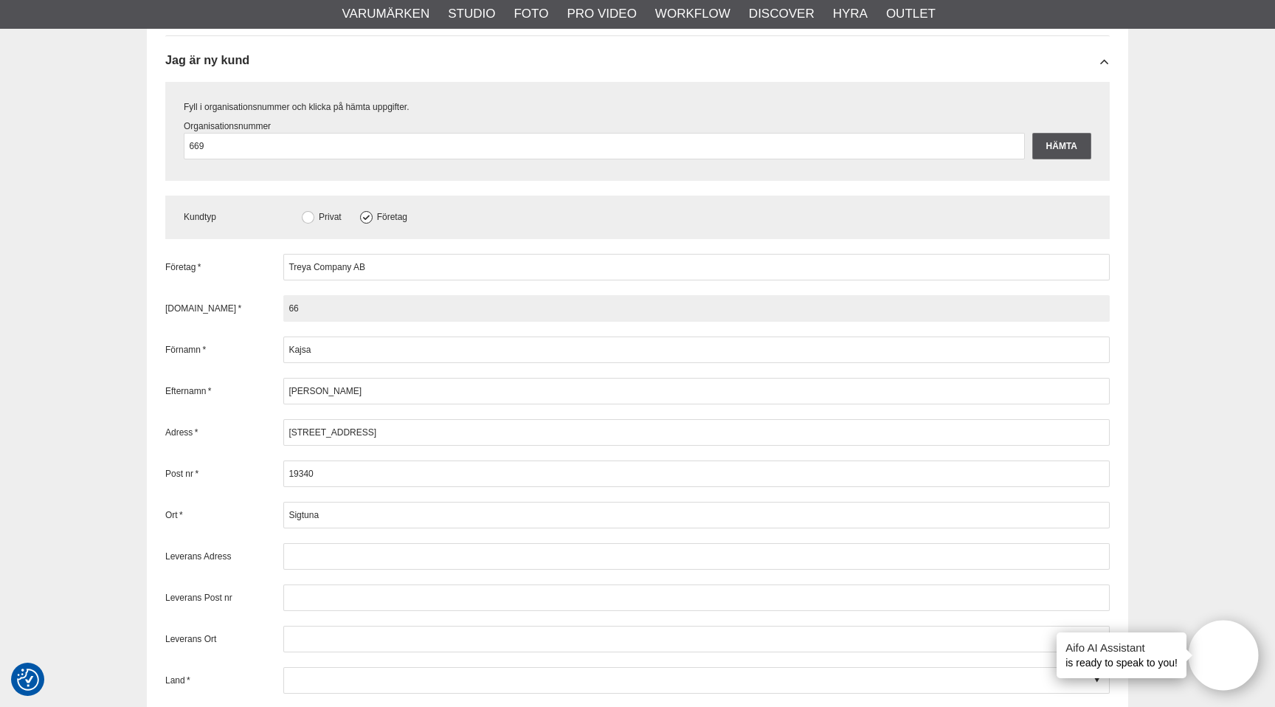
type input "66"
type input "6"
type input "5"
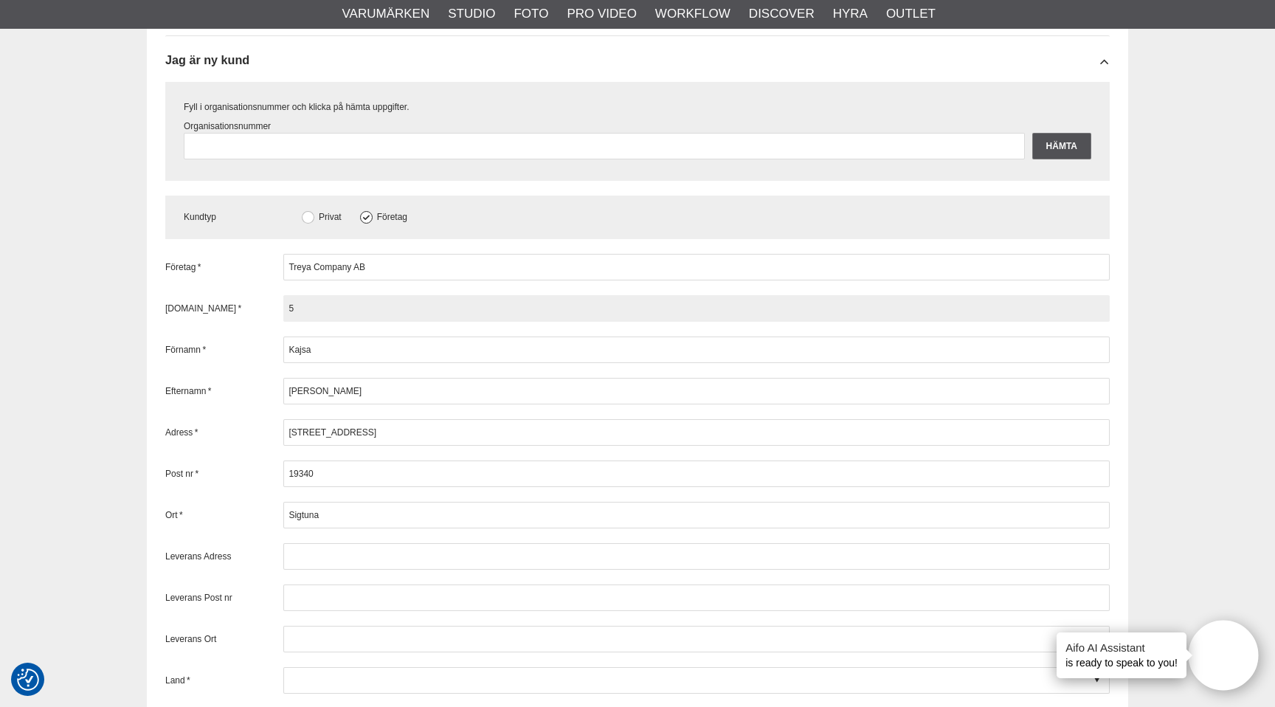
type input "5"
type input "55"
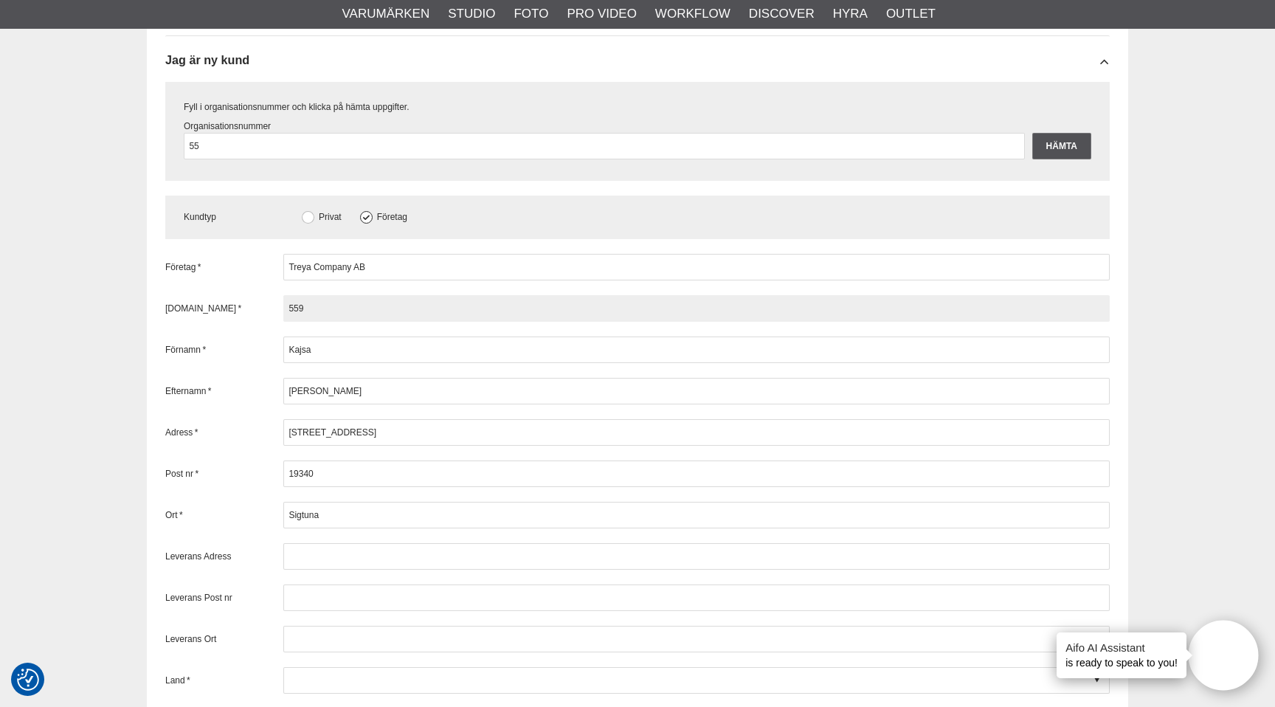
type input "5591"
type input "55916"
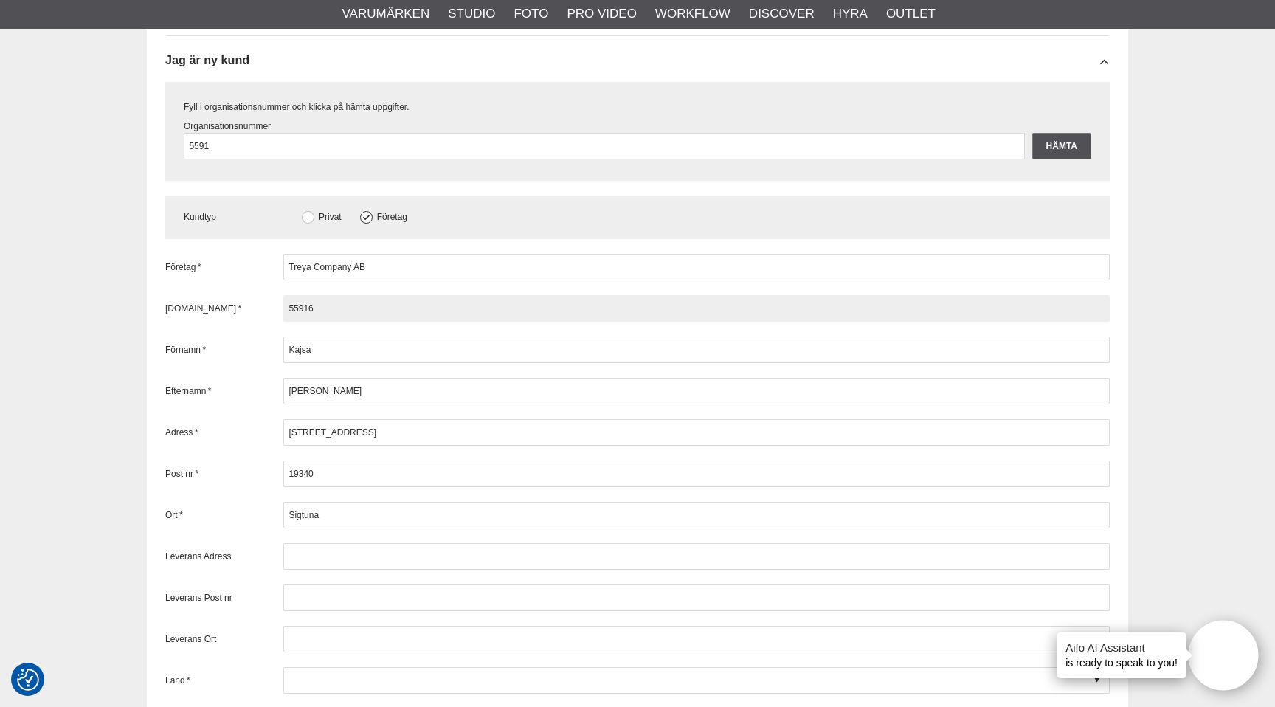
type input "55916"
type input "559162"
type input "559162-"
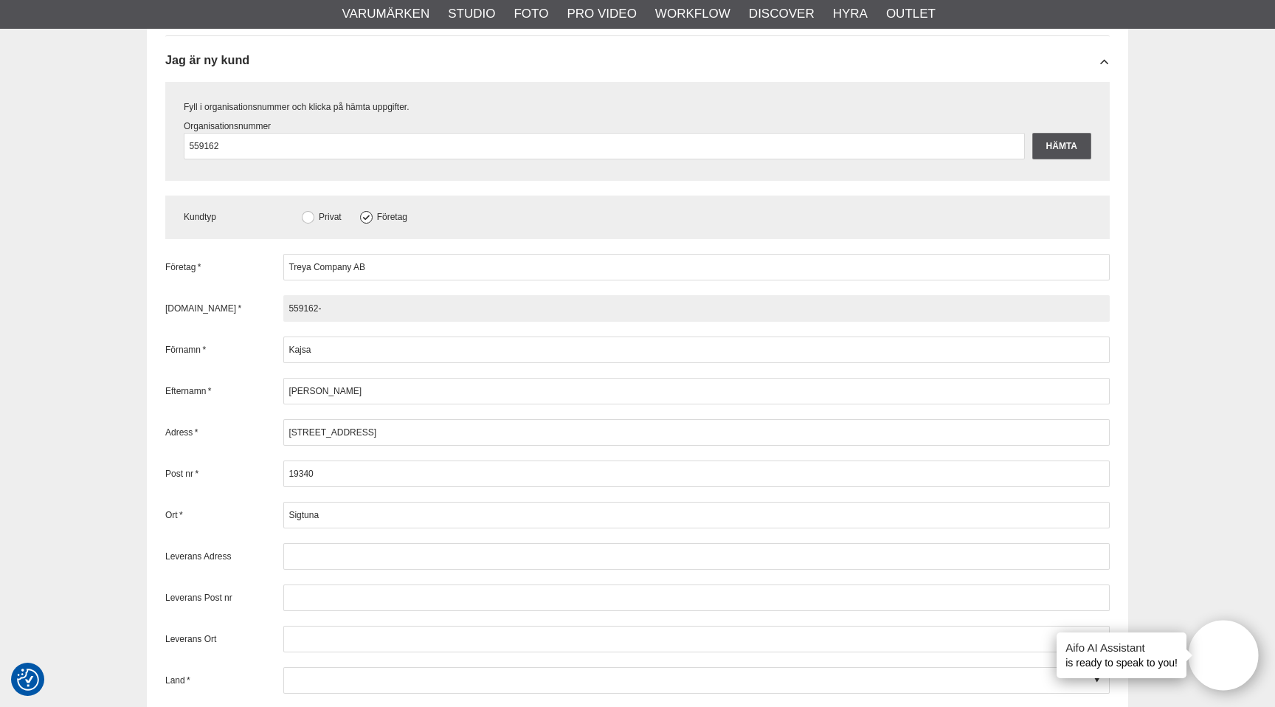
type input "559162-"
type input "559162-1"
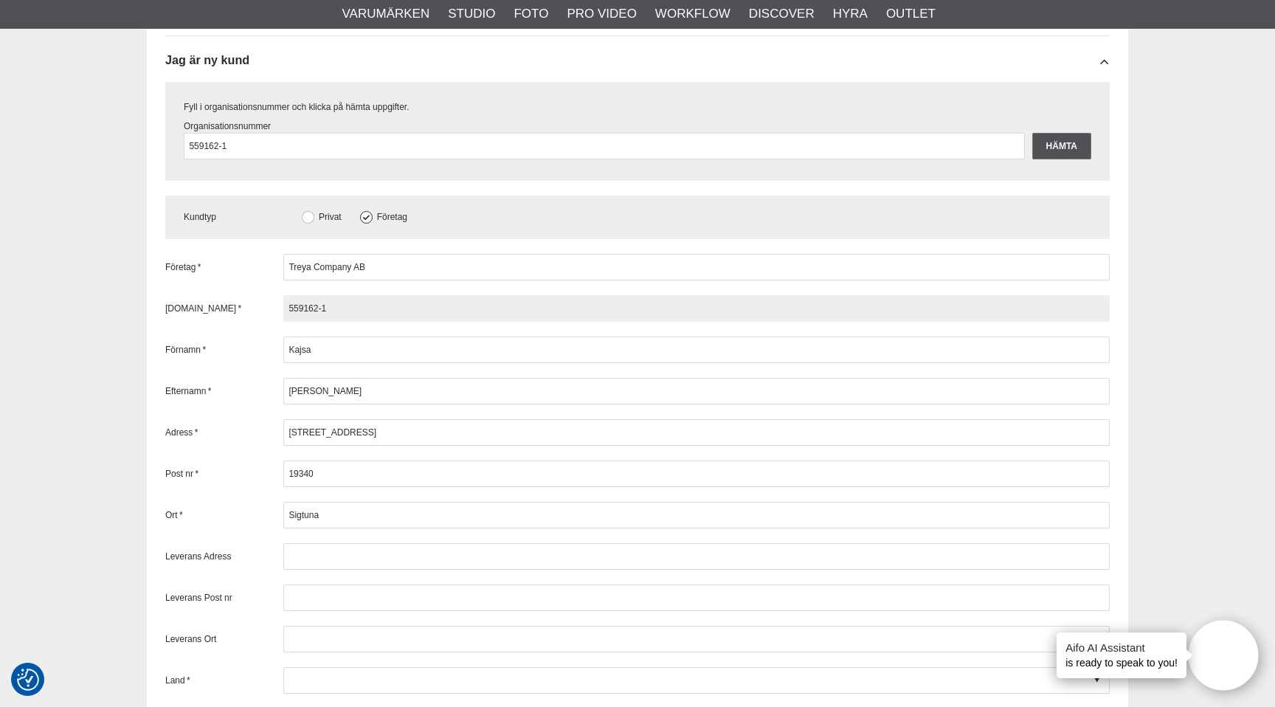
type input "559162-16"
type input "559162-161"
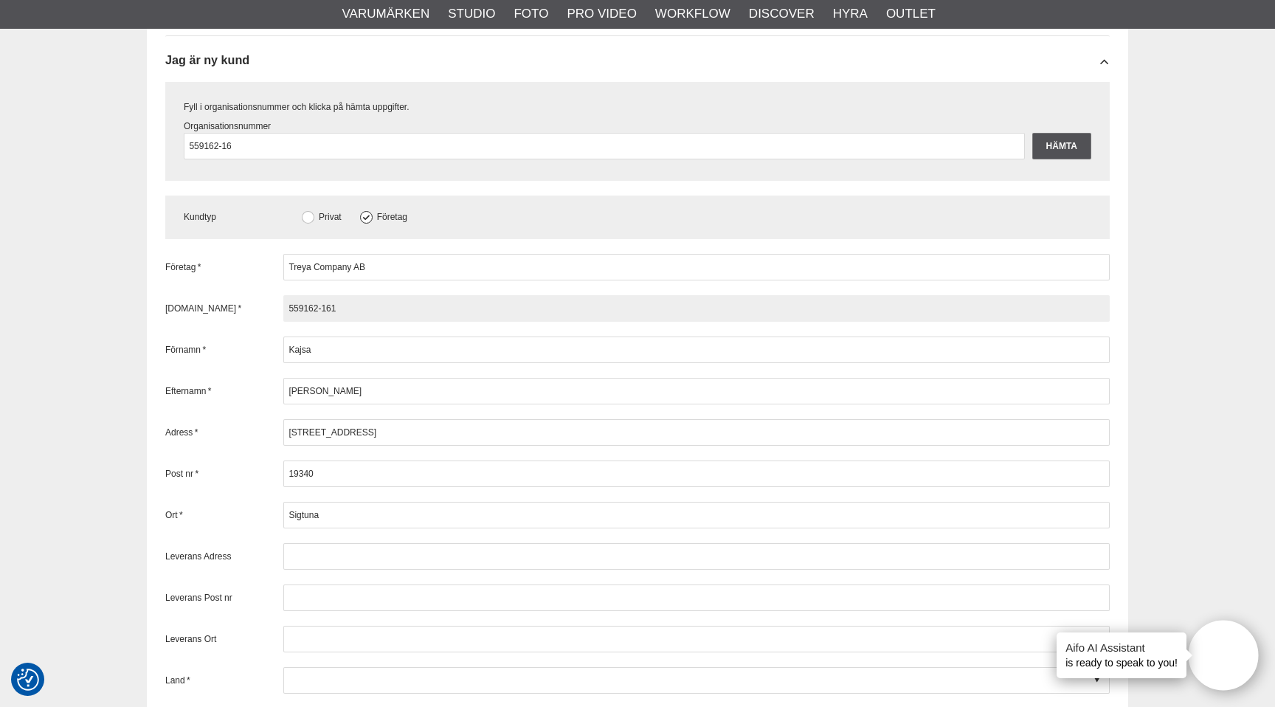
type input "559162-161"
type input "559162-1619"
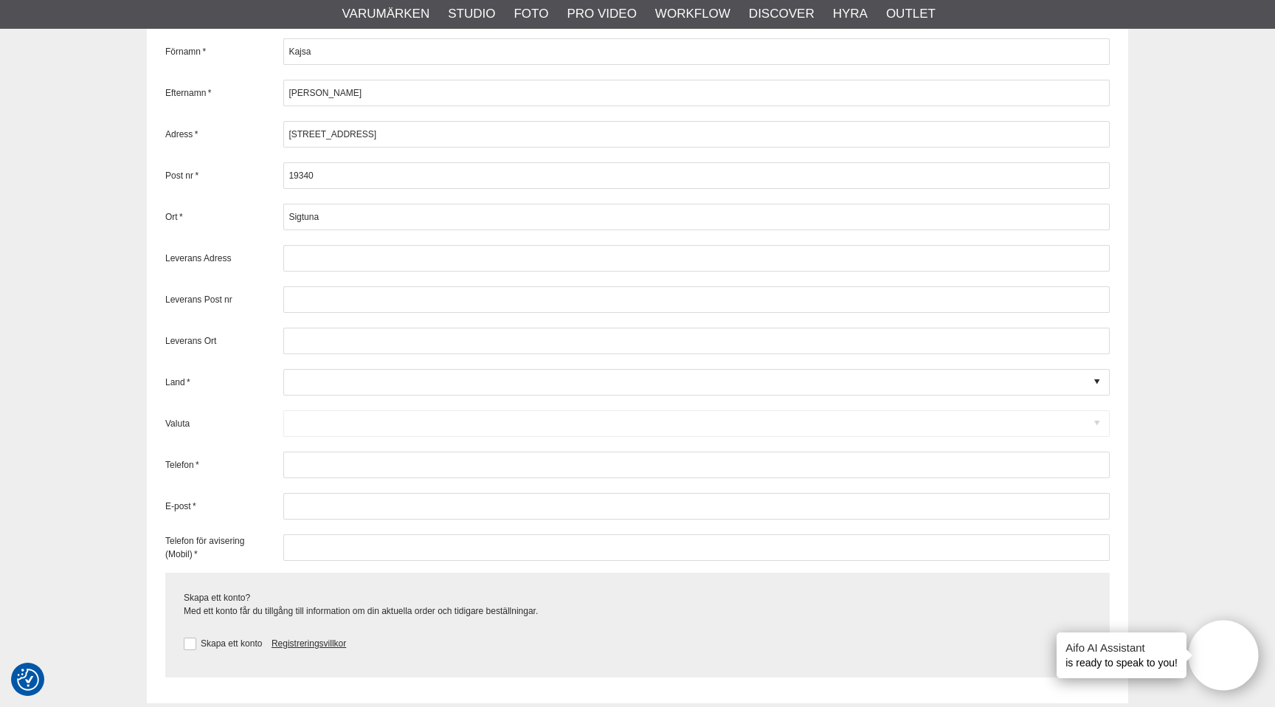
scroll to position [2033, 0]
type input "559162-1619"
click at [313, 381] on div at bounding box center [696, 381] width 826 height 27
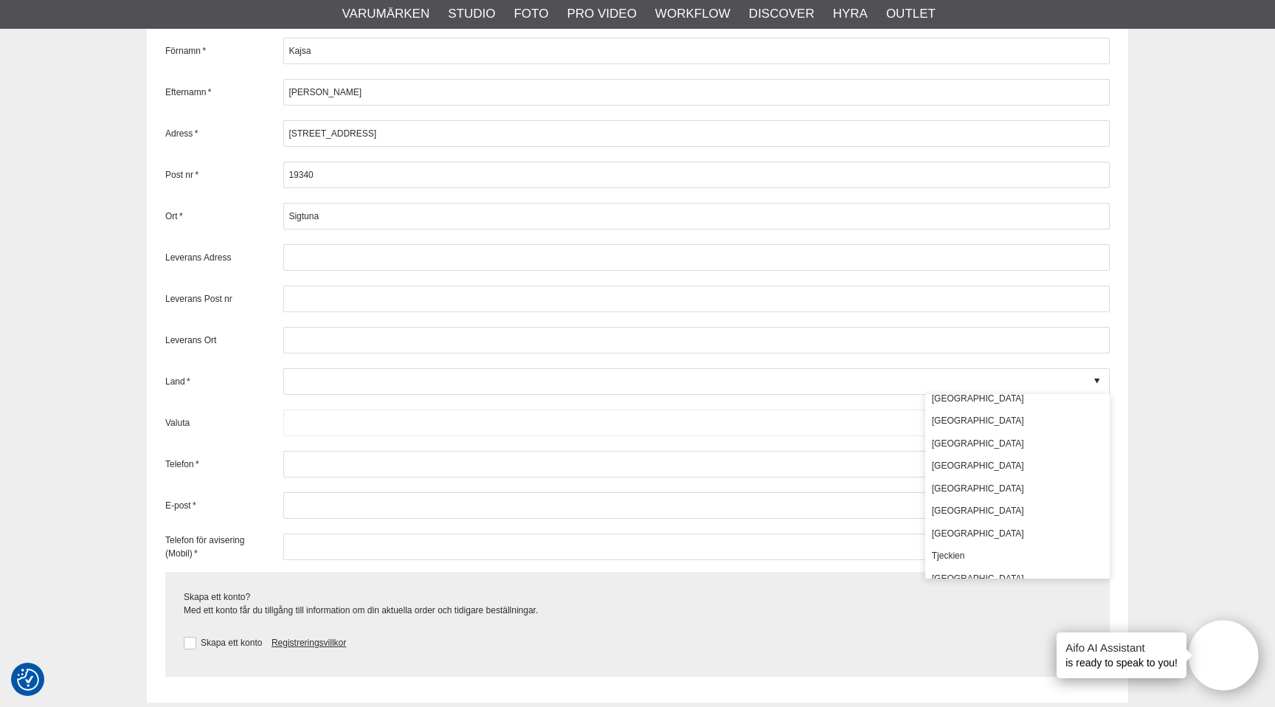
scroll to position [392, 0]
click at [988, 528] on div "[GEOGRAPHIC_DATA]" at bounding box center [1017, 530] width 184 height 23
type input "[GEOGRAPHIC_DATA]"
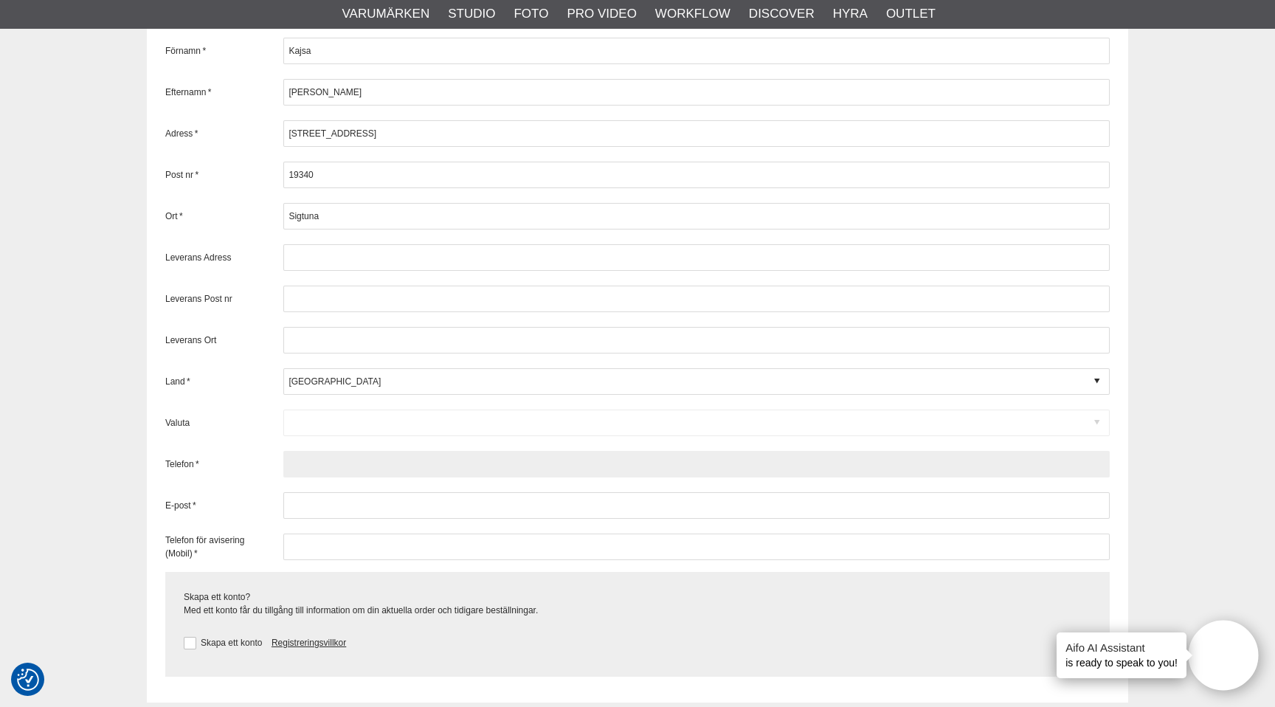
click at [325, 464] on input "text" at bounding box center [696, 464] width 826 height 27
type input "0706448999"
type input "Sigtuna"
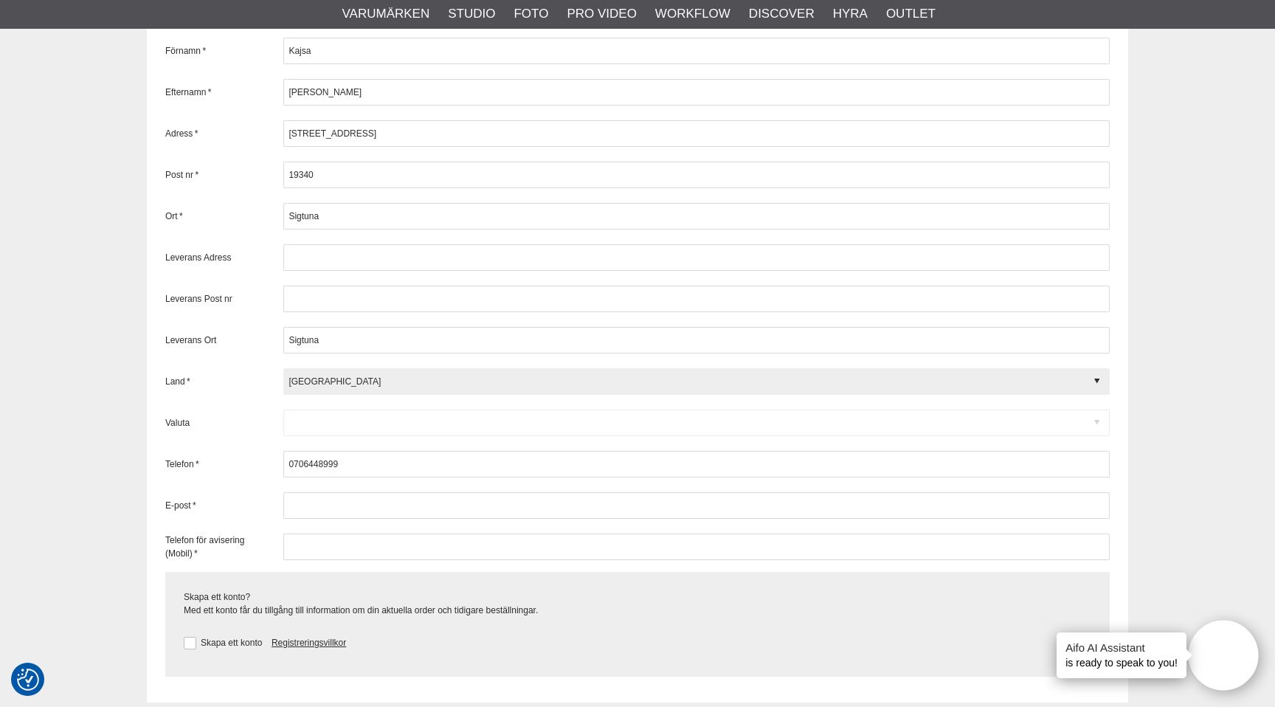
type input "Sweden"
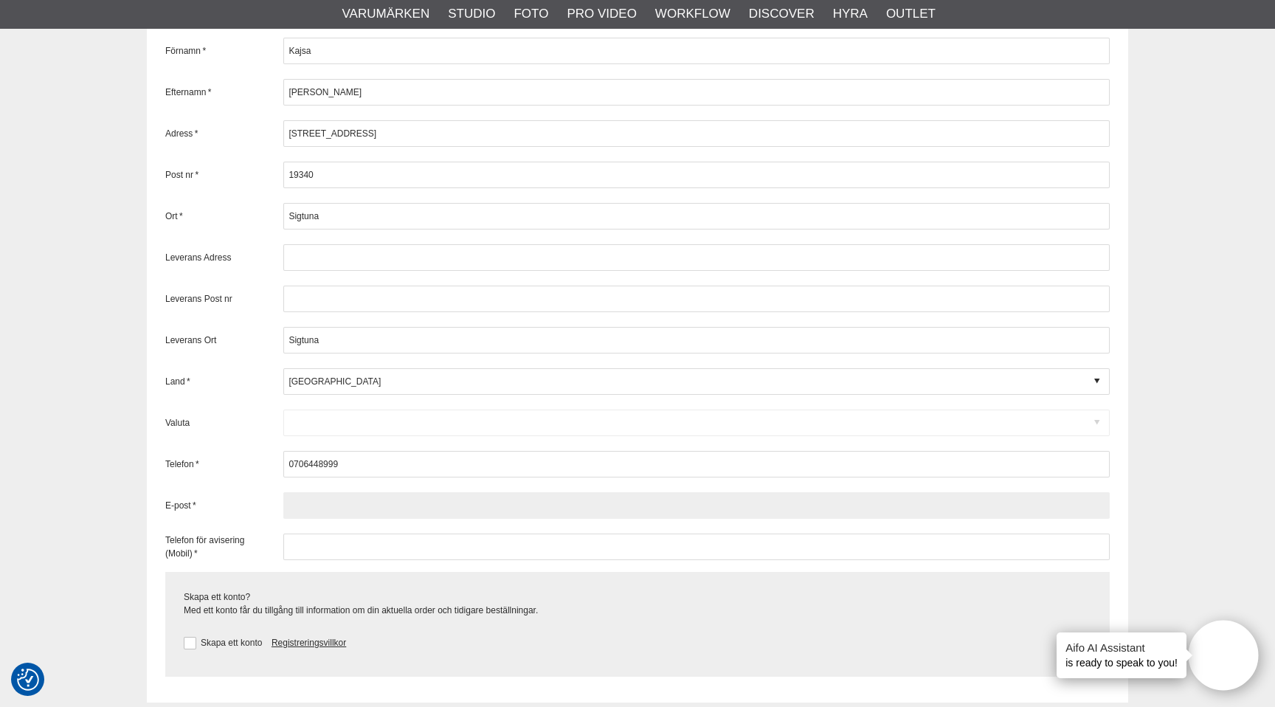
click at [397, 510] on input "text" at bounding box center [696, 505] width 826 height 27
type input "kajsa@treya.se"
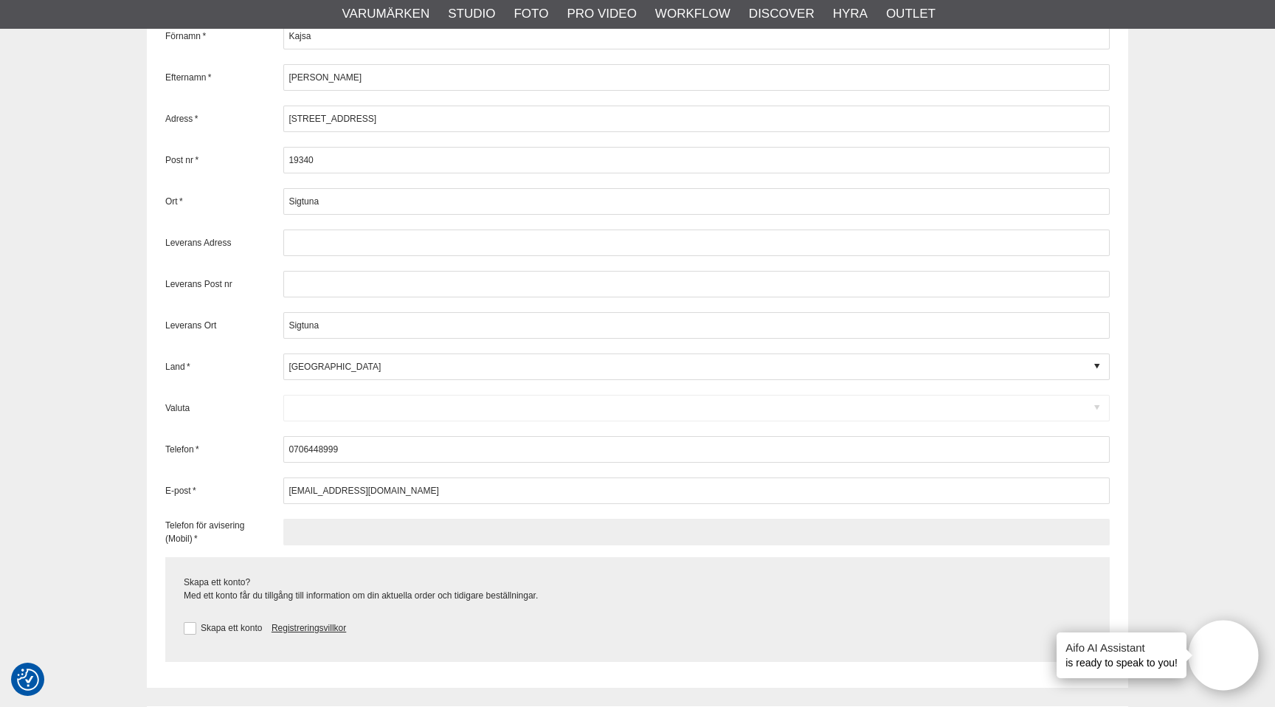
scroll to position [2059, 0]
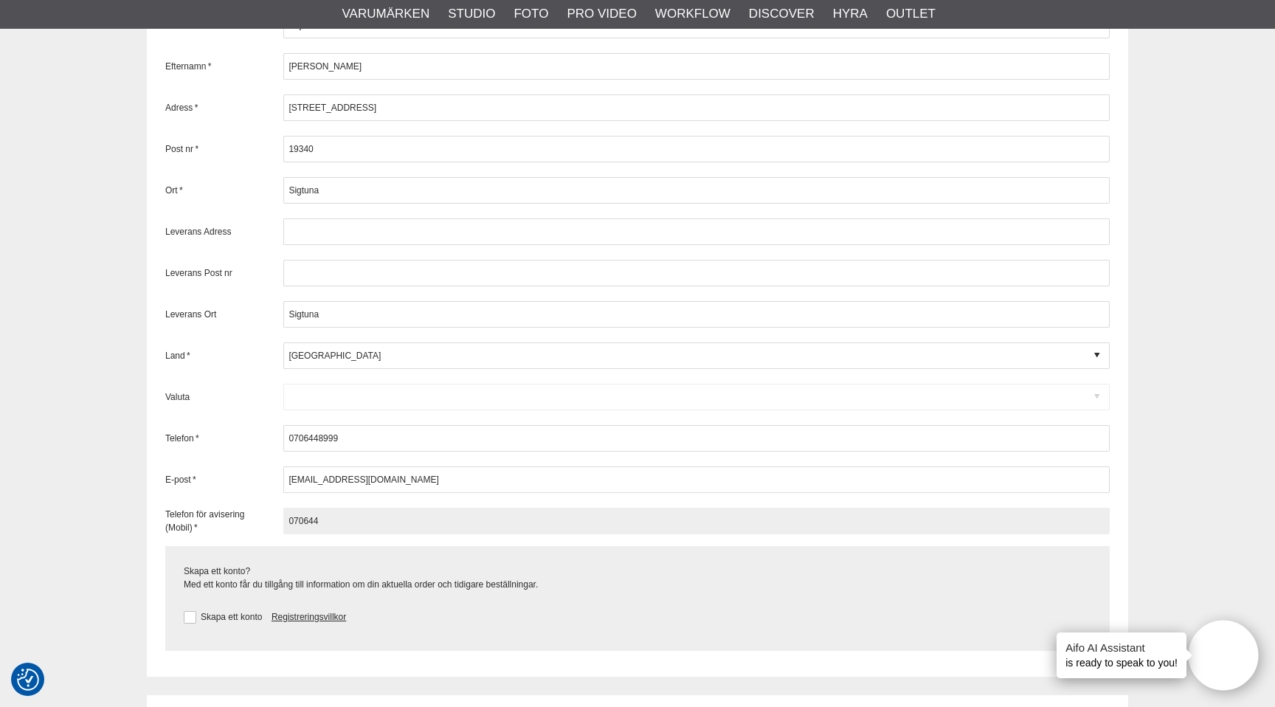
type input "0706448999"
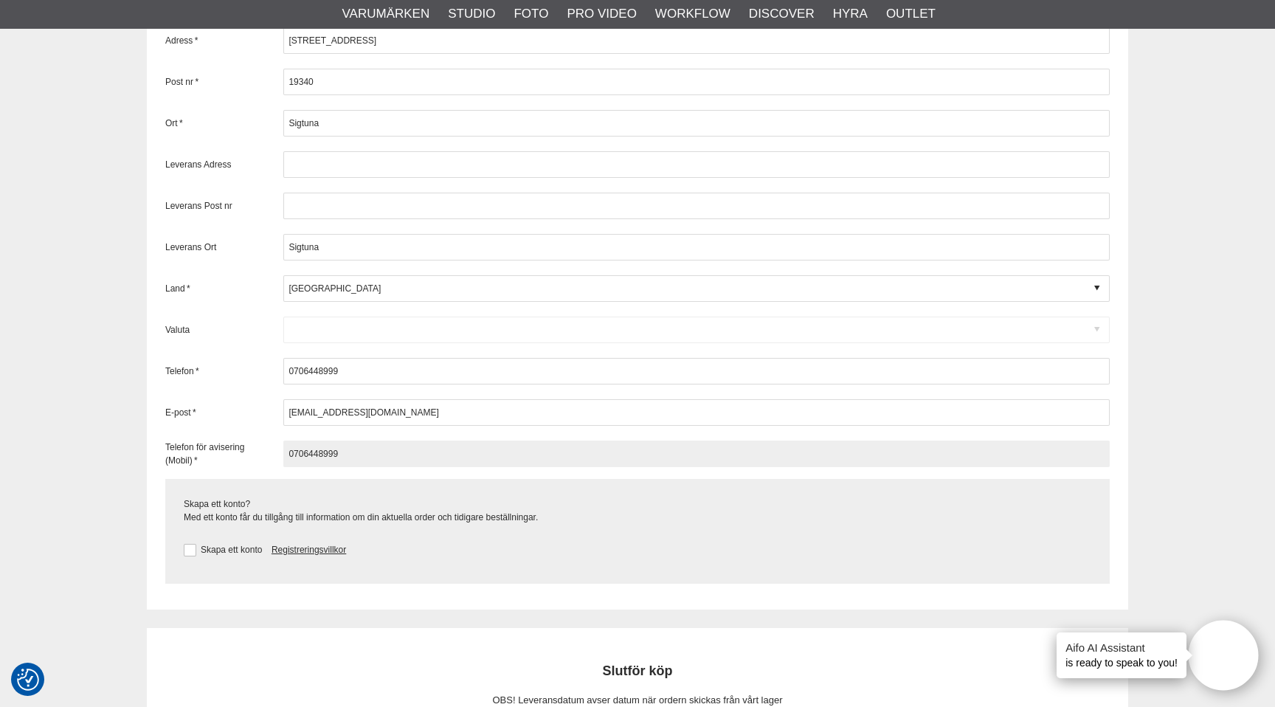
scroll to position [2129, 0]
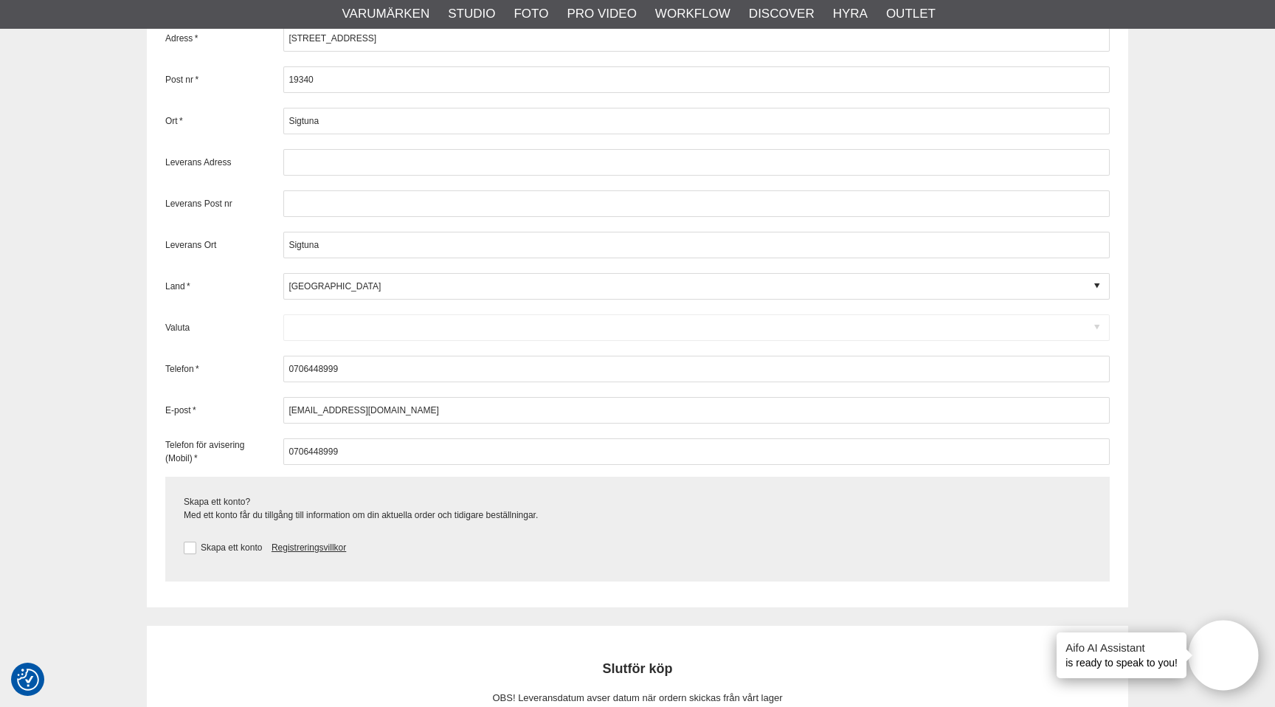
click at [214, 552] on div "Skapa ett konto" at bounding box center [223, 546] width 78 height 13
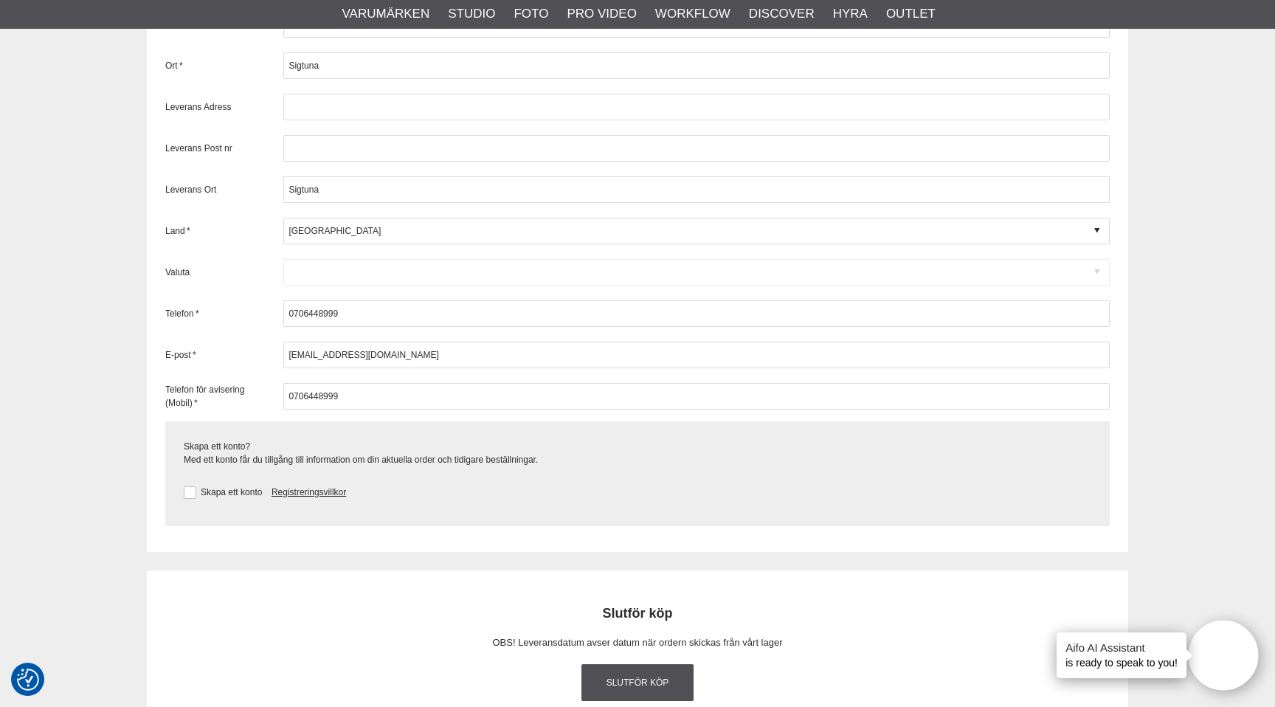
scroll to position [2191, 0]
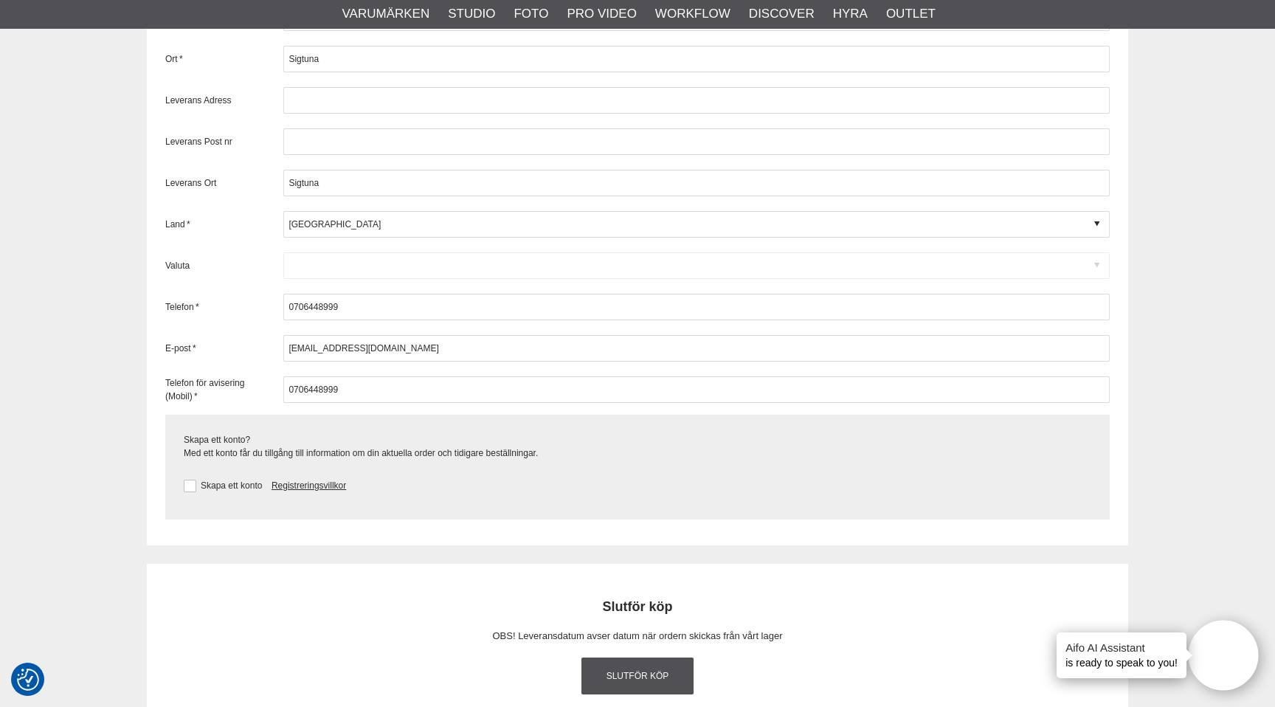
click at [187, 476] on div "Skapa ett konto Registreringsvillkor Vid godkännande av registrering lämnar ni …" at bounding box center [637, 485] width 907 height 32
click at [187, 480] on button at bounding box center [190, 485] width 13 height 13
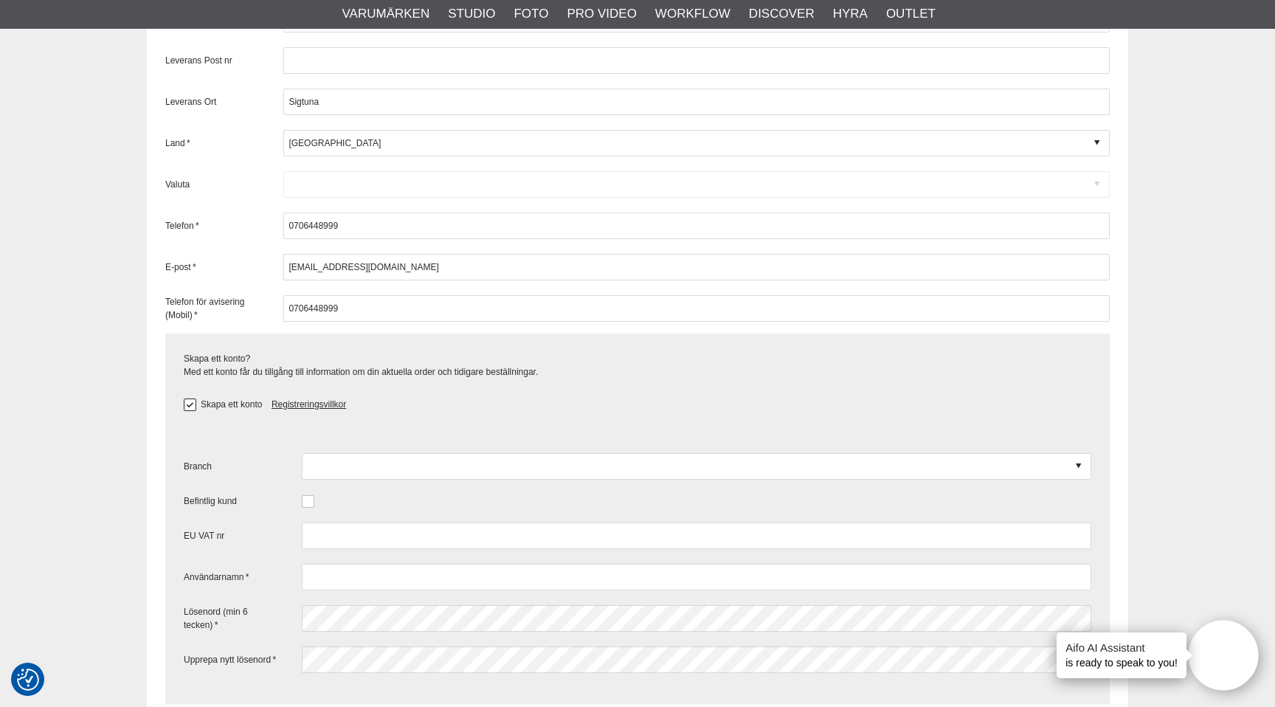
scroll to position [2286, 0]
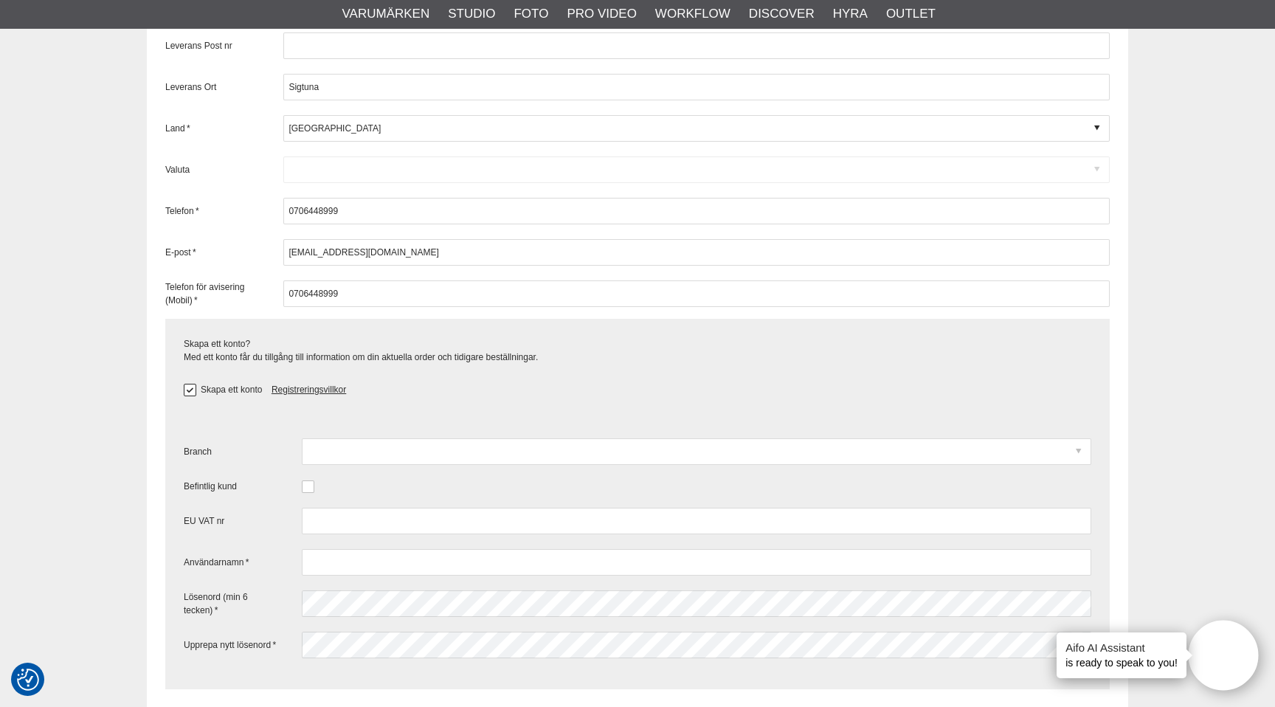
click at [456, 456] on div at bounding box center [696, 451] width 789 height 27
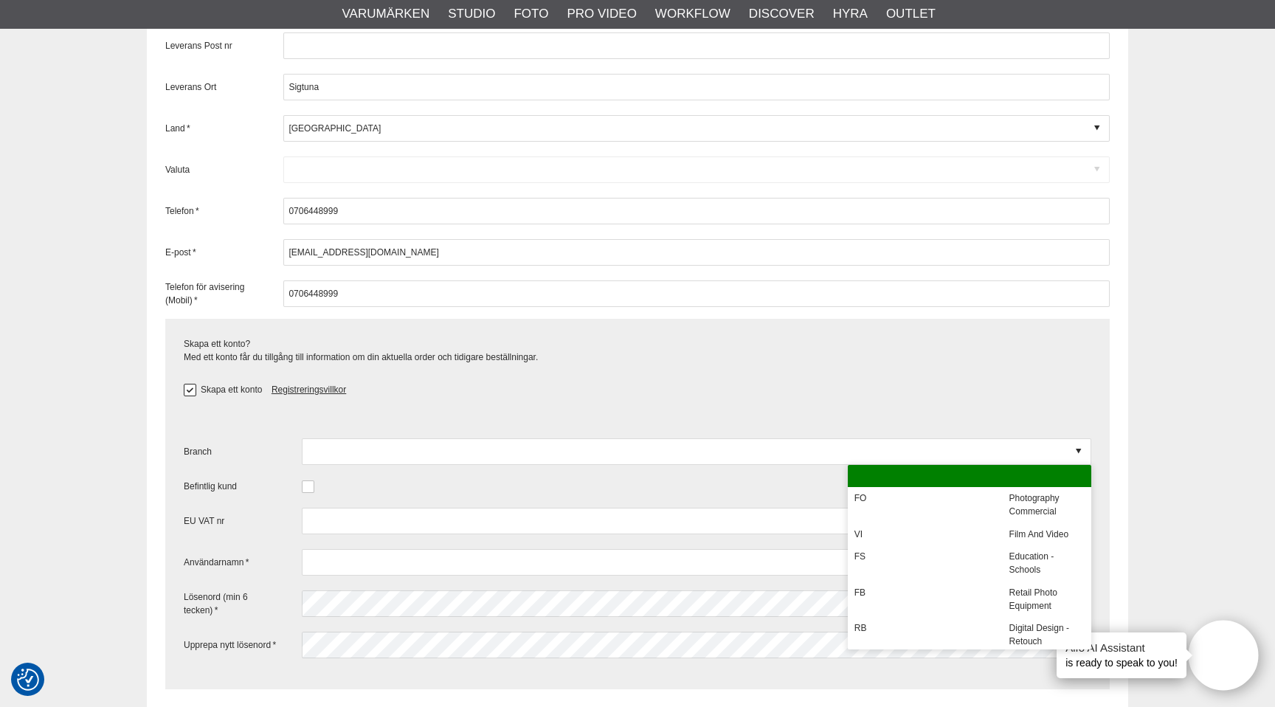
click at [199, 386] on label "Skapa ett konto" at bounding box center [229, 389] width 66 height 10
click at [0, 0] on input "Skapa ett konto" at bounding box center [0, 0] width 0 height 0
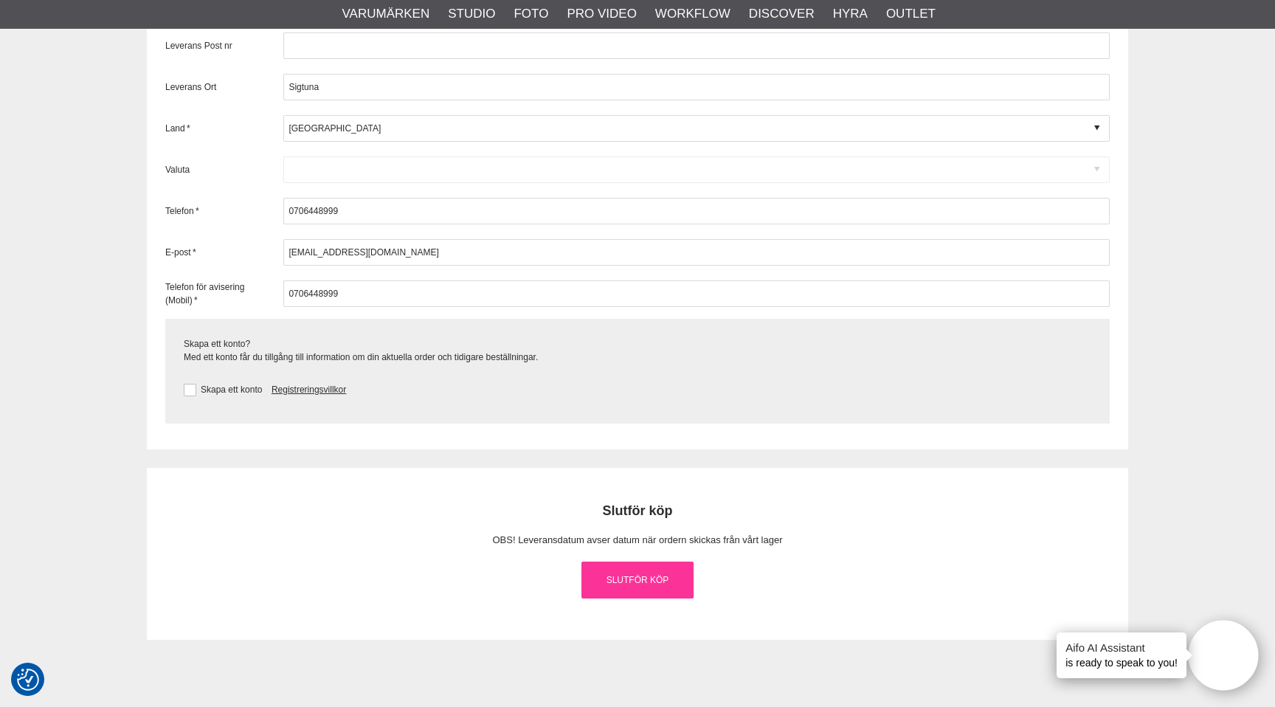
click at [645, 572] on link "Slutför köp" at bounding box center [637, 579] width 112 height 37
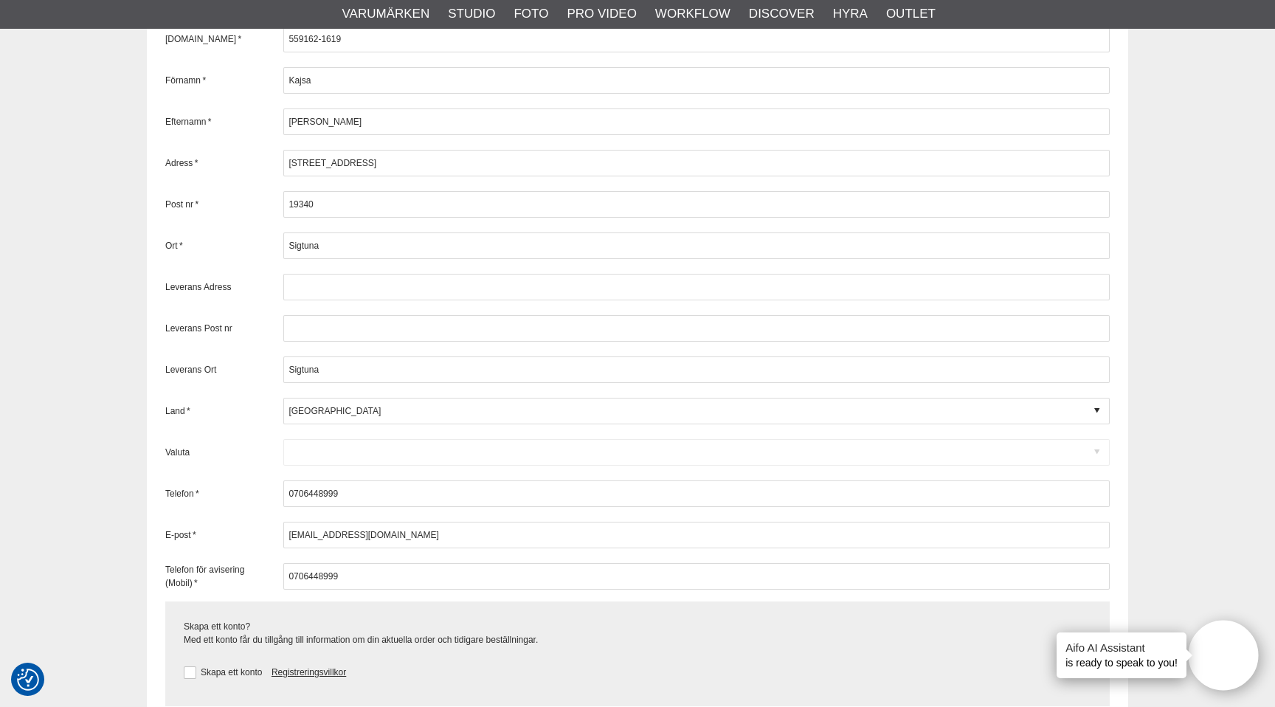
scroll to position [2020, 0]
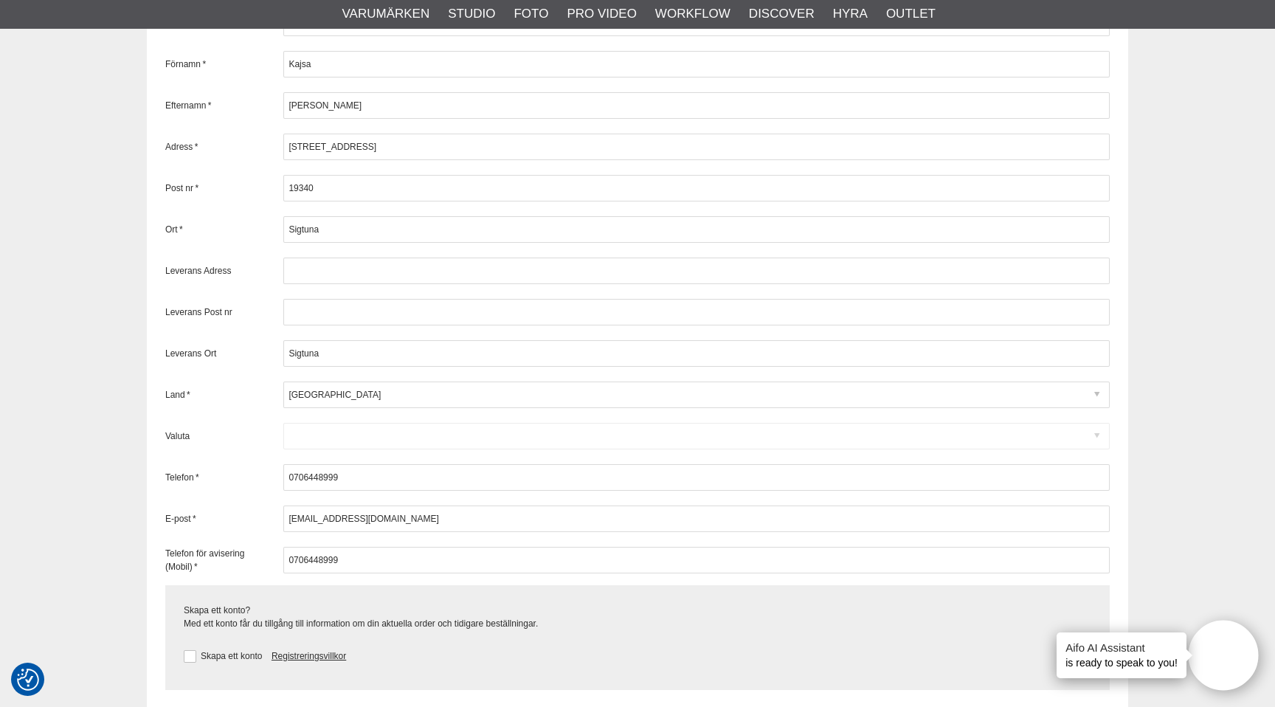
click at [333, 402] on div at bounding box center [696, 394] width 826 height 27
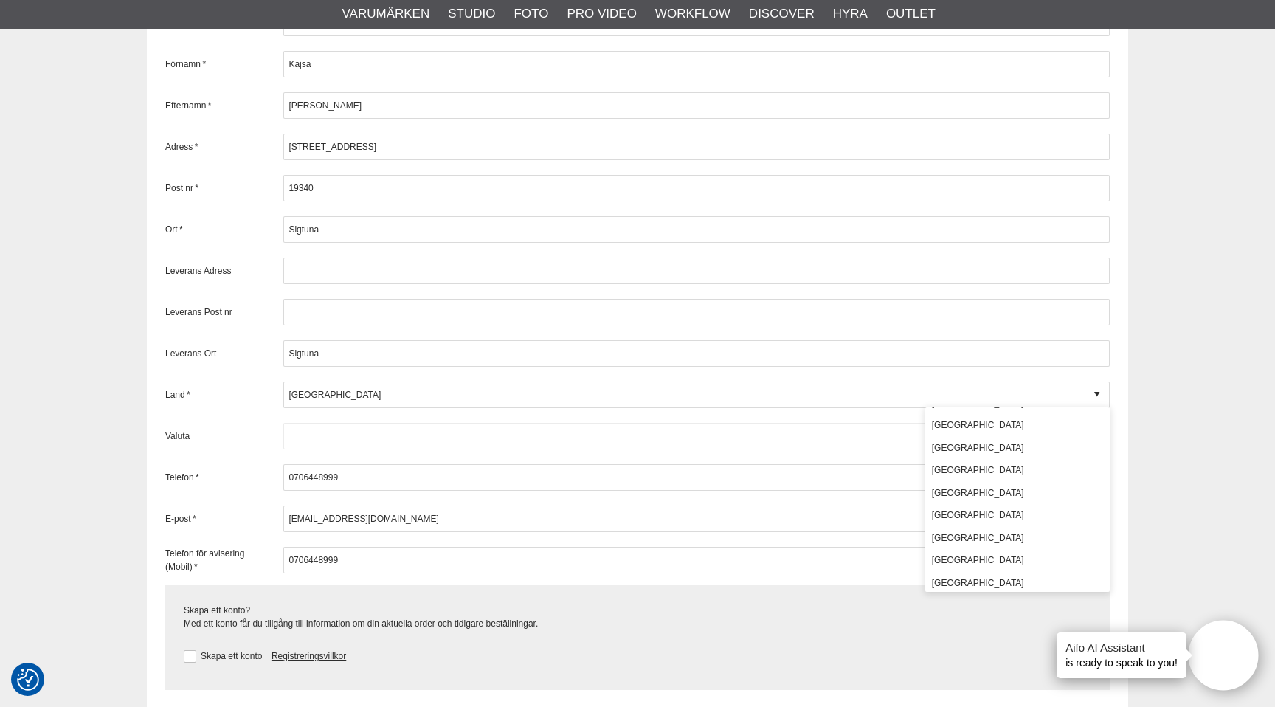
scroll to position [400, 0]
click at [991, 535] on div "[GEOGRAPHIC_DATA]" at bounding box center [1017, 535] width 184 height 23
type input "[GEOGRAPHIC_DATA]"
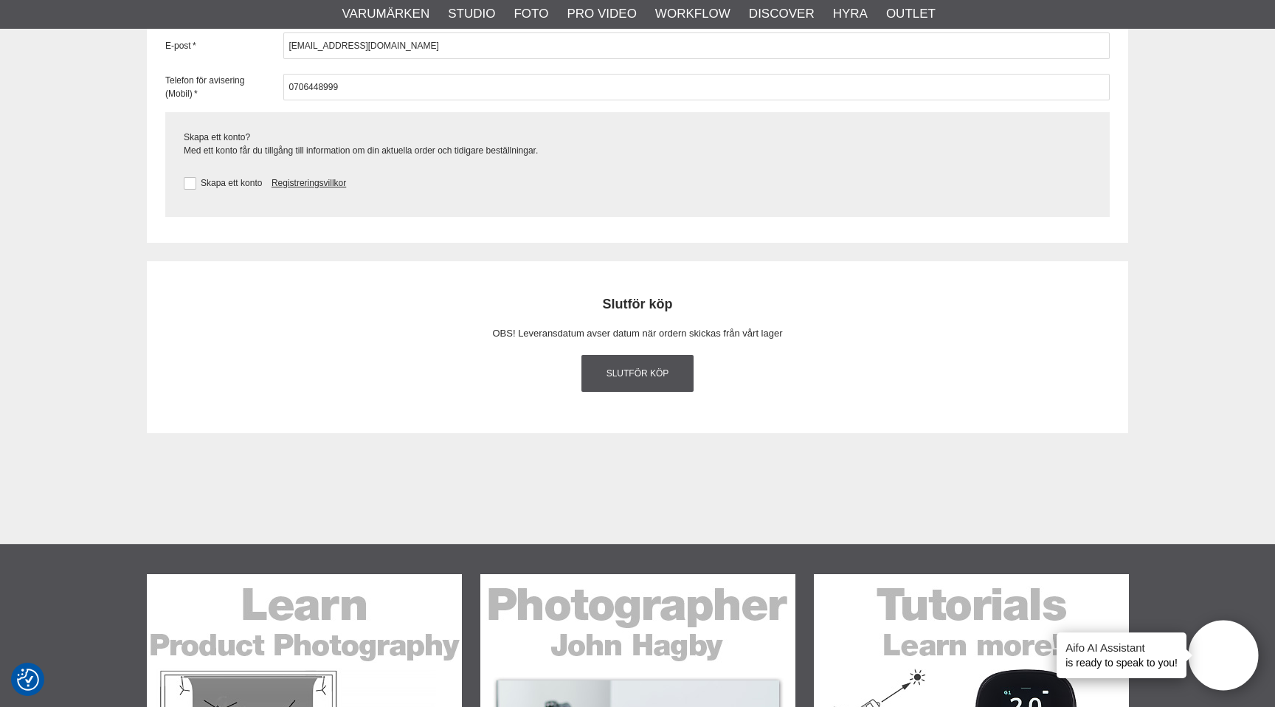
scroll to position [2499, 0]
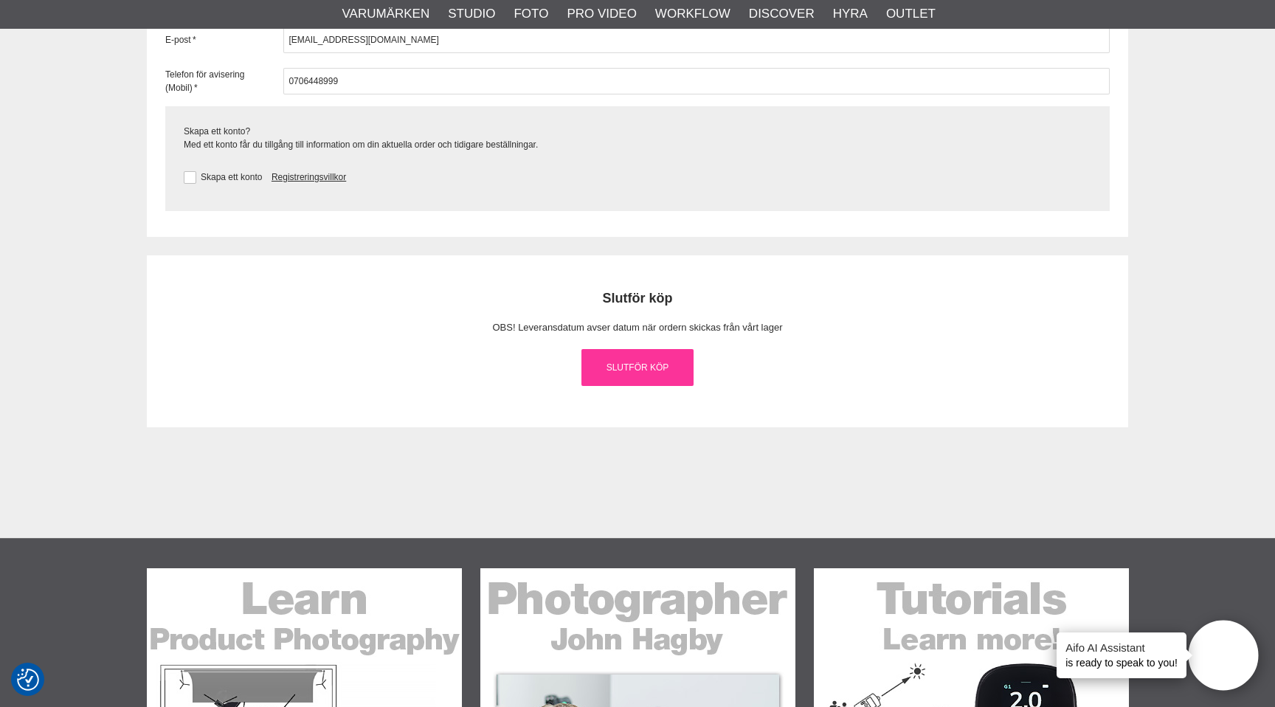
click at [653, 364] on link "Slutför köp" at bounding box center [637, 367] width 112 height 37
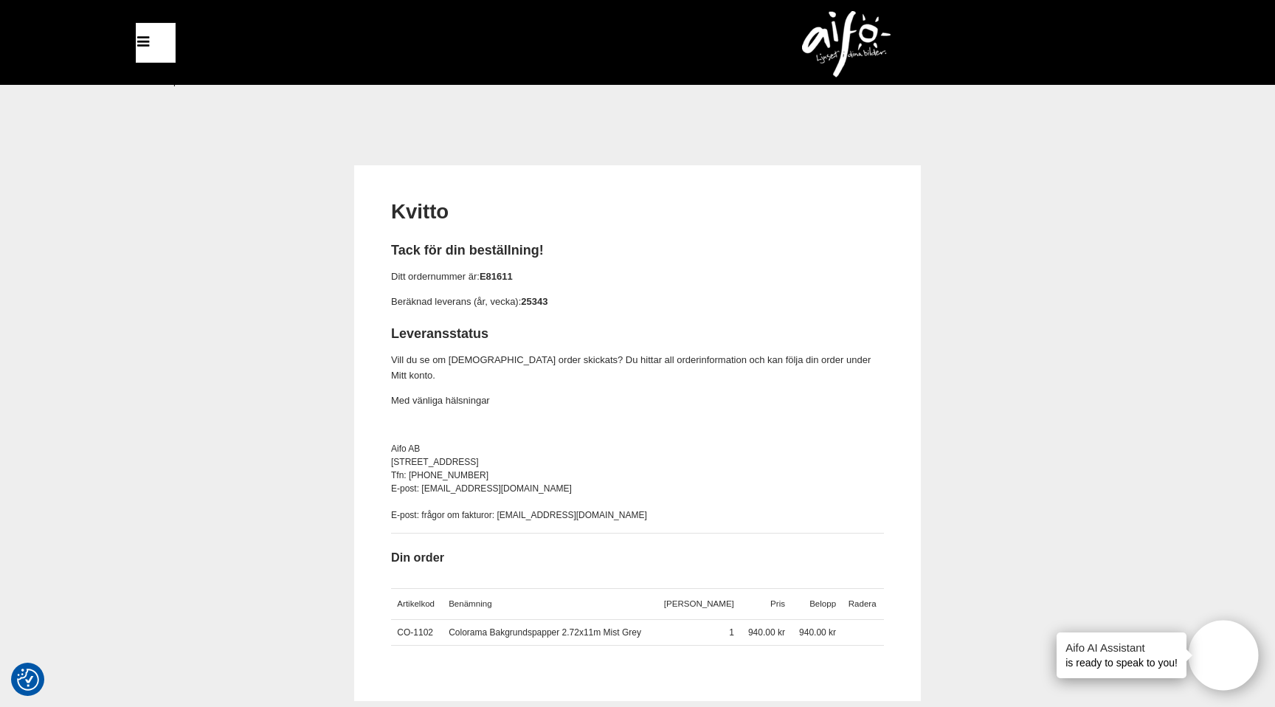
scroll to position [144, 0]
